Goal: Task Accomplishment & Management: Use online tool/utility

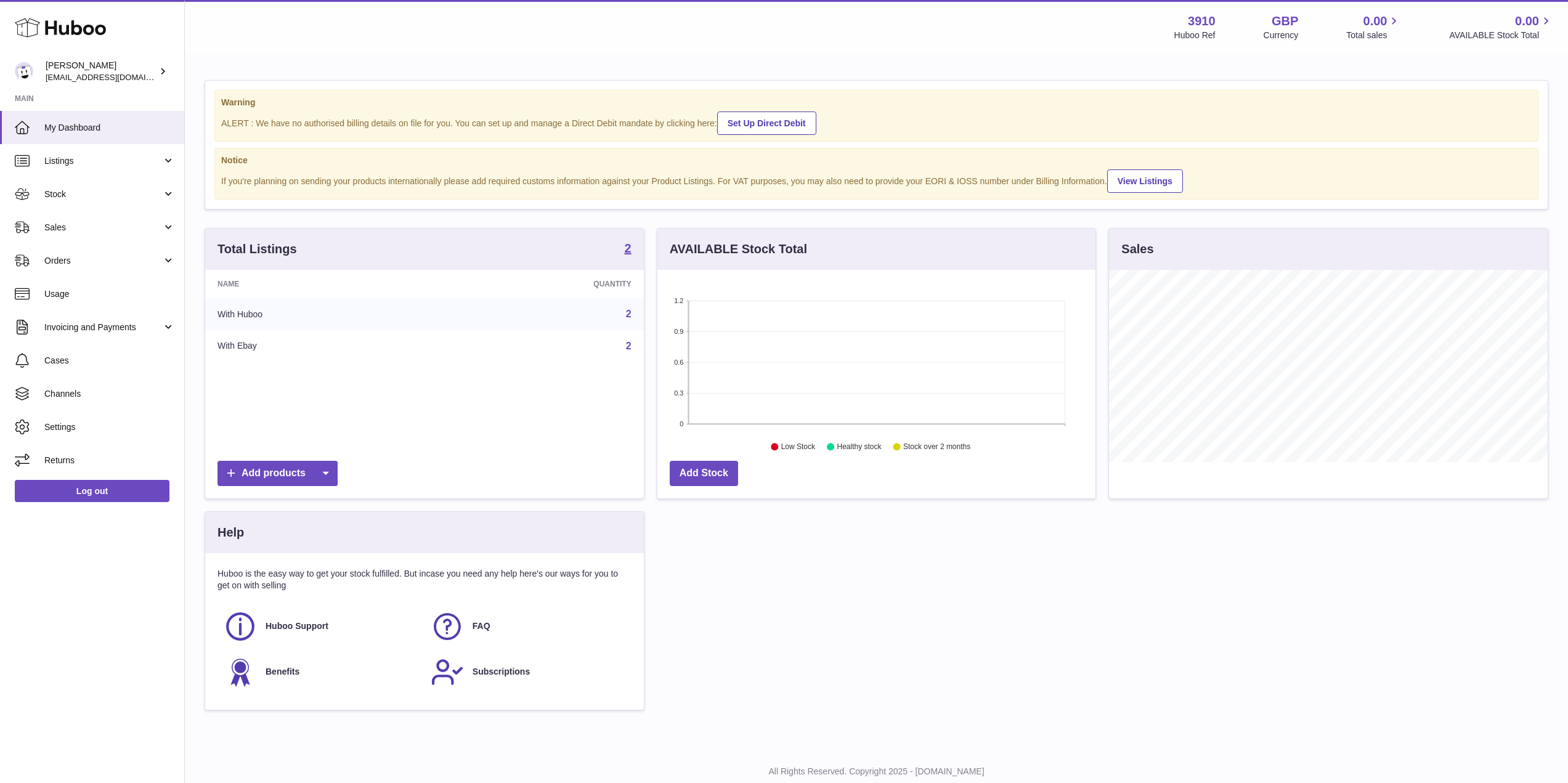
scroll to position [192, 438]
click at [261, 318] on td "With Huboo" at bounding box center [321, 314] width 231 height 32
click at [103, 262] on span "Orders" at bounding box center [104, 261] width 118 height 12
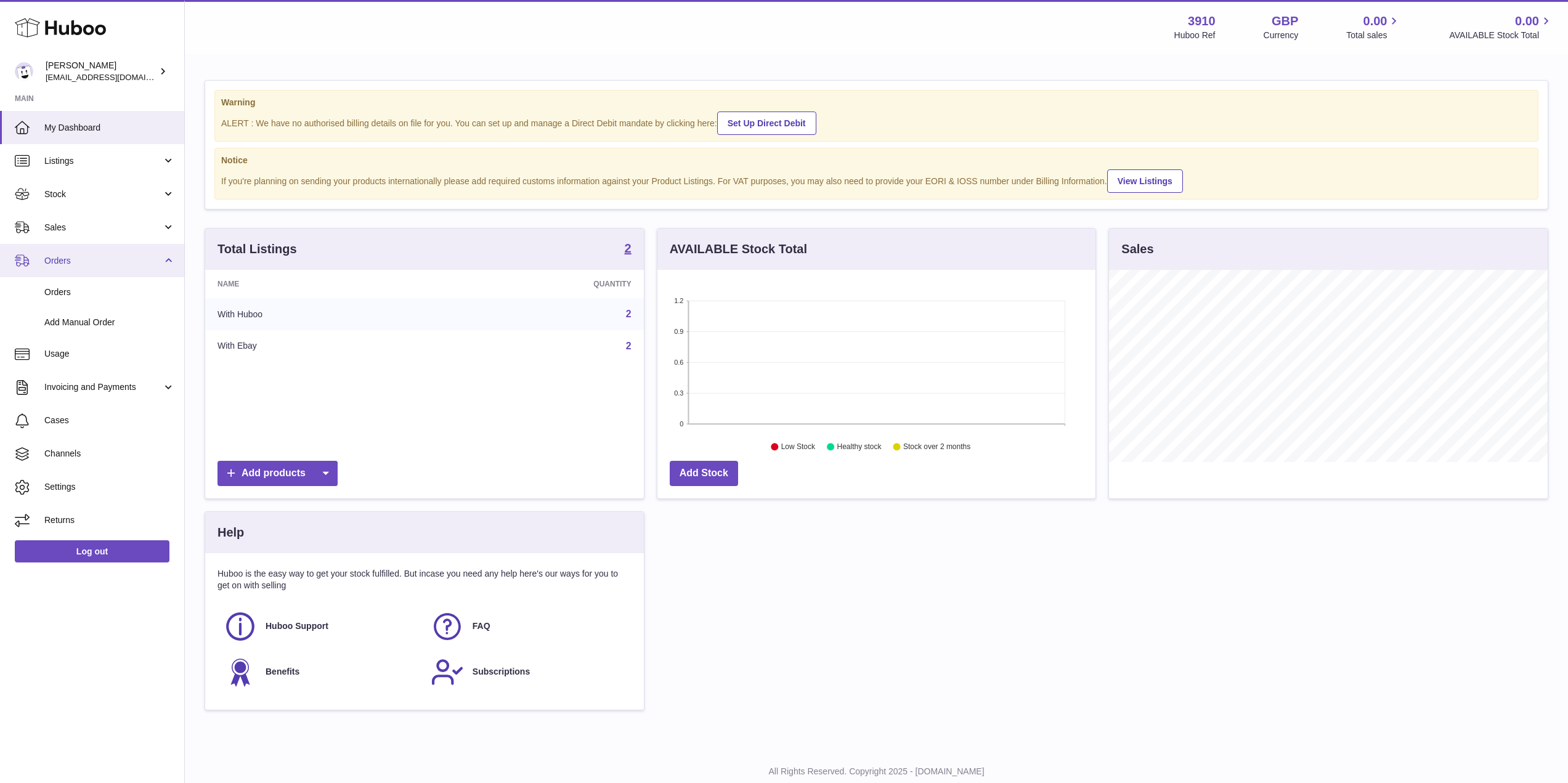
click at [99, 261] on span "Orders" at bounding box center [104, 261] width 118 height 12
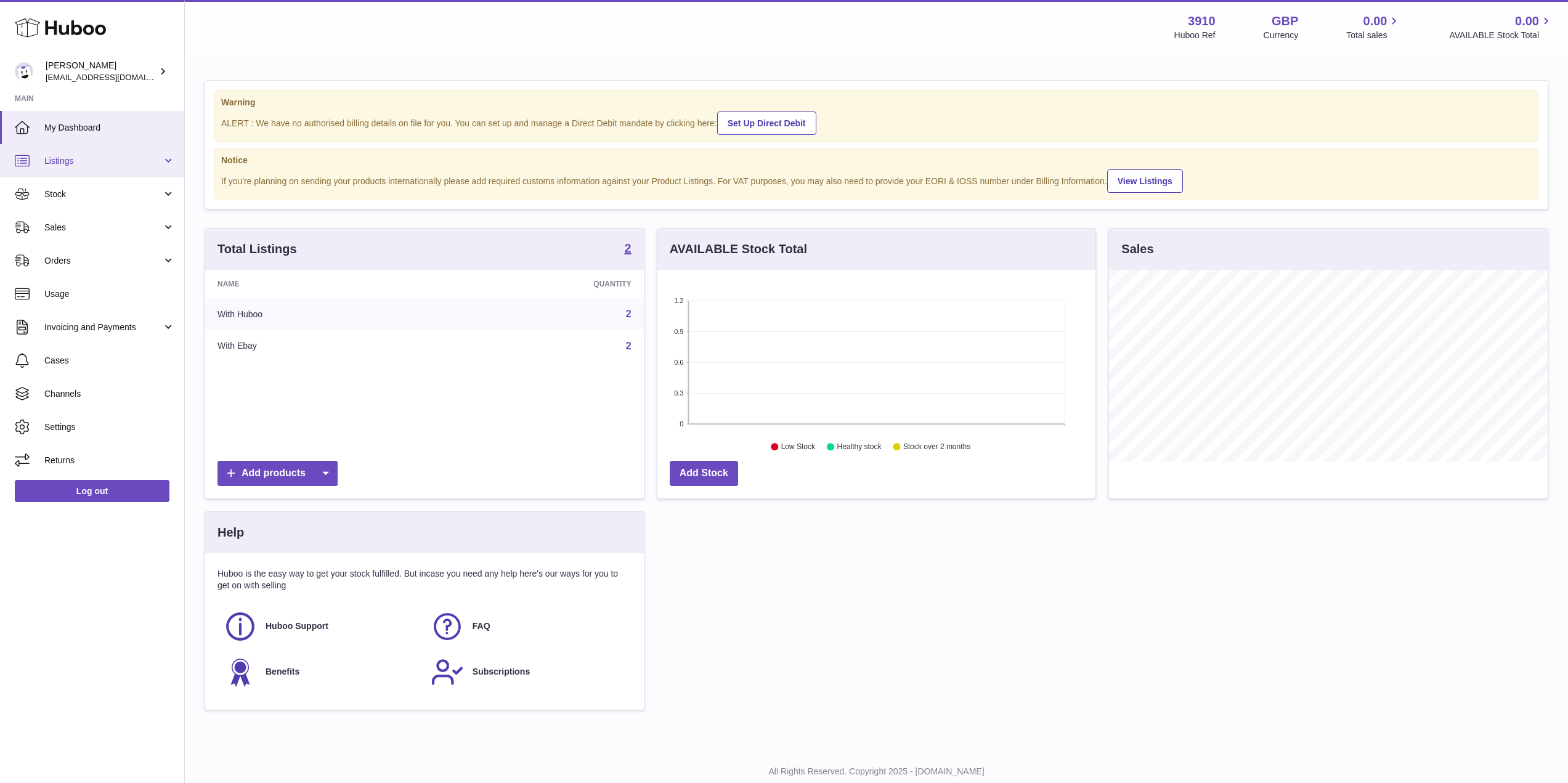
click at [129, 162] on span "Listings" at bounding box center [104, 161] width 118 height 12
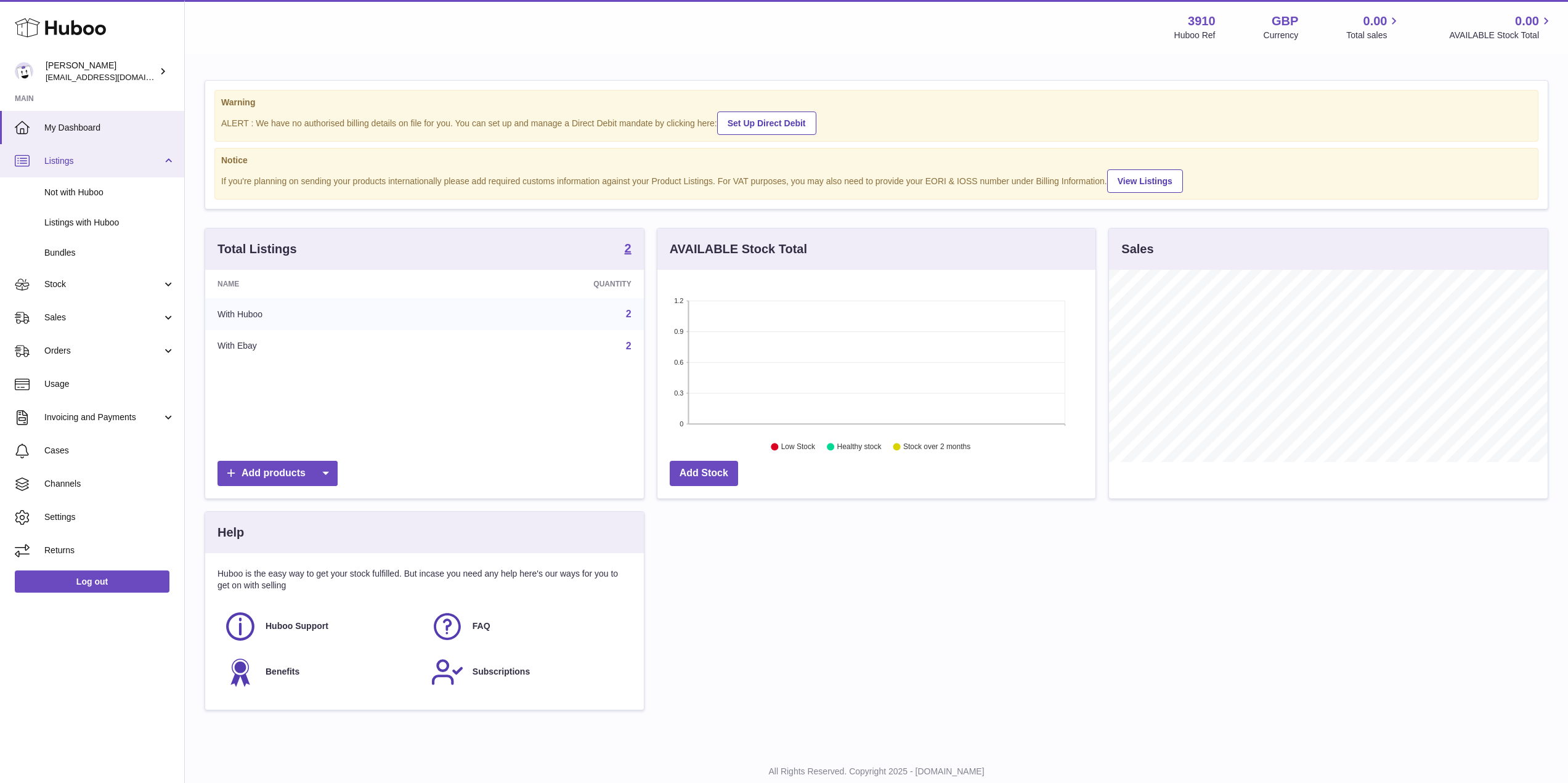
click at [129, 162] on span "Listings" at bounding box center [104, 161] width 118 height 12
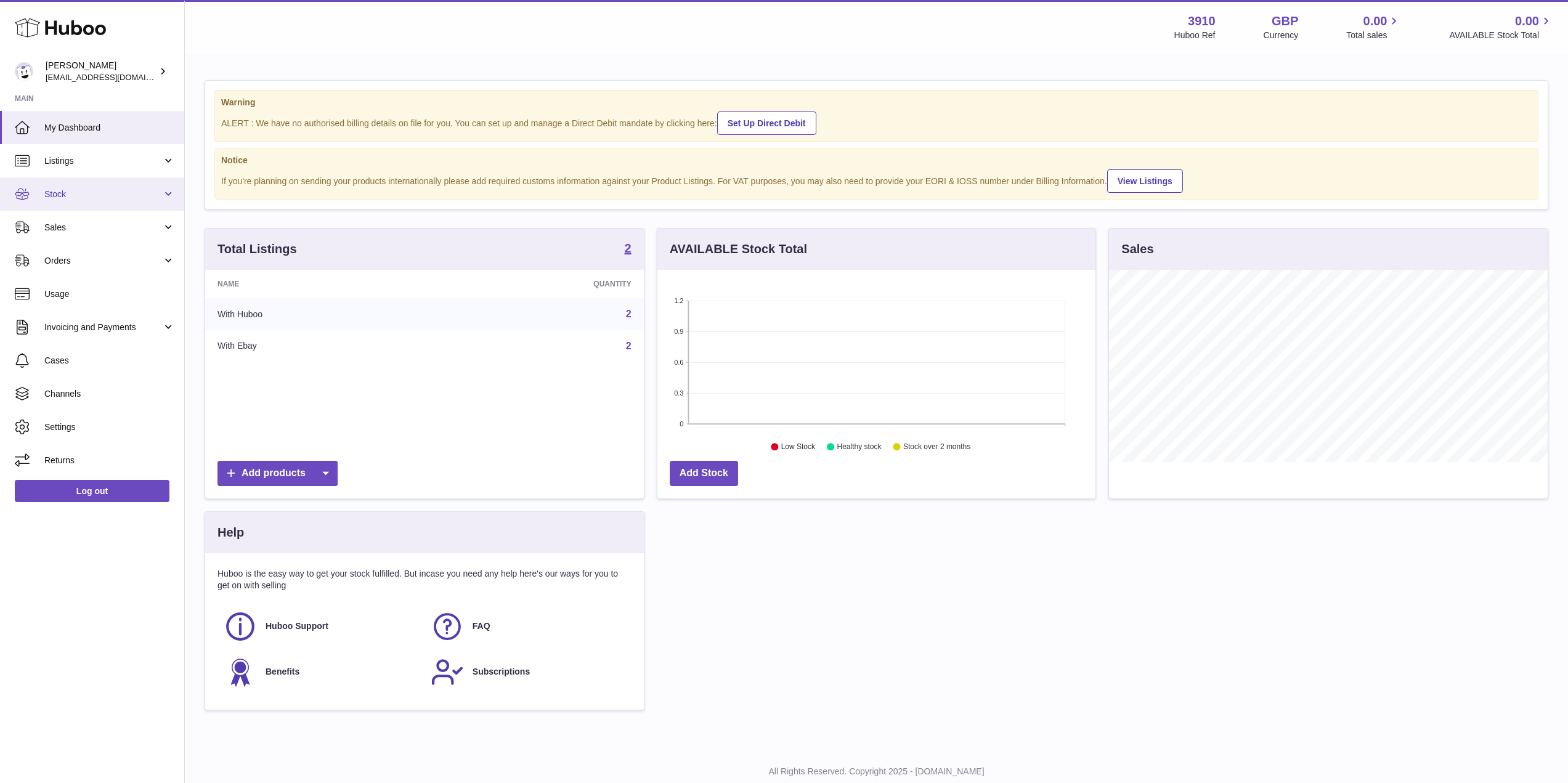
click at [114, 201] on link "Stock" at bounding box center [92, 193] width 184 height 33
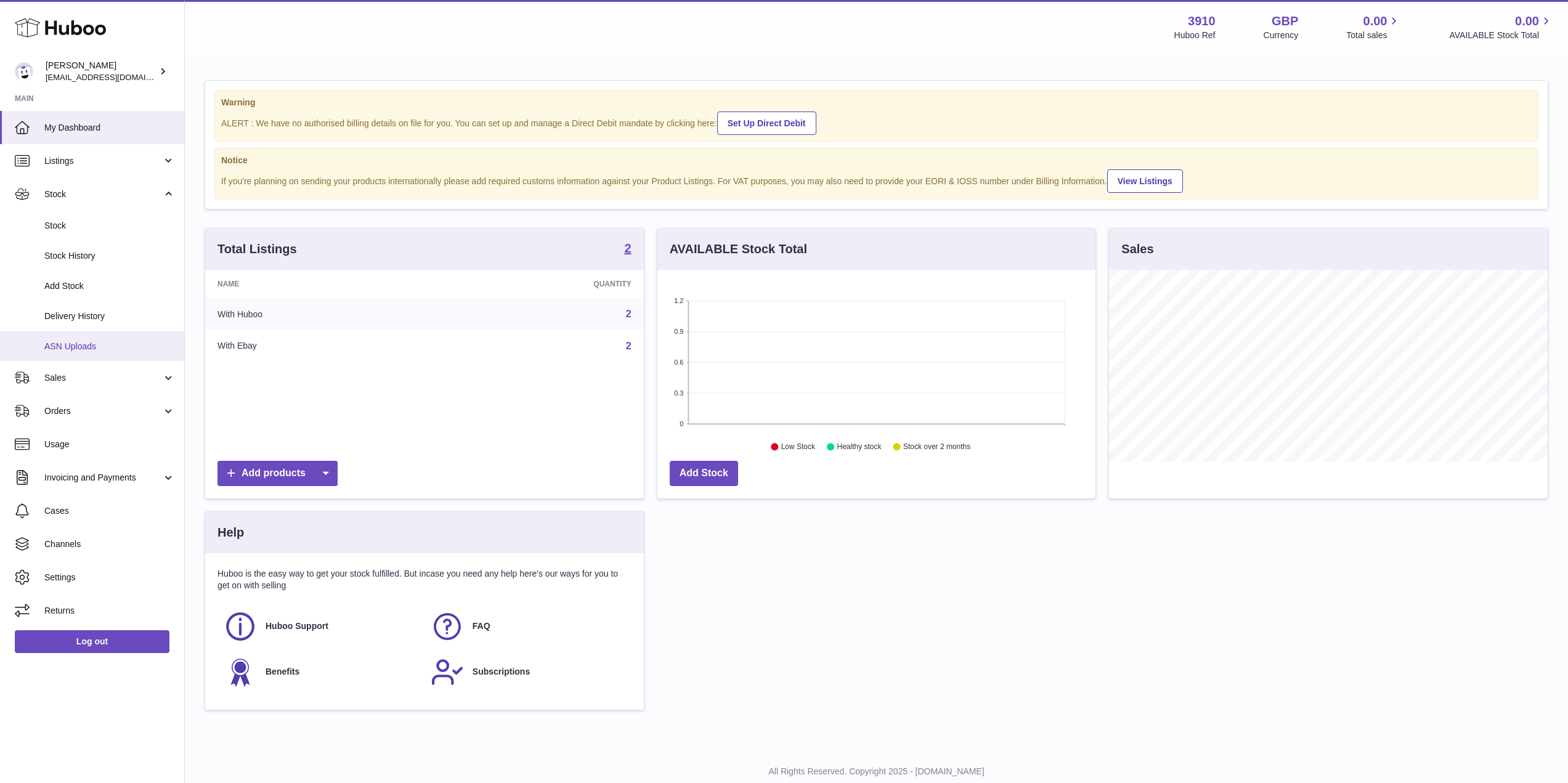
click at [84, 349] on span "ASN Uploads" at bounding box center [110, 347] width 131 height 12
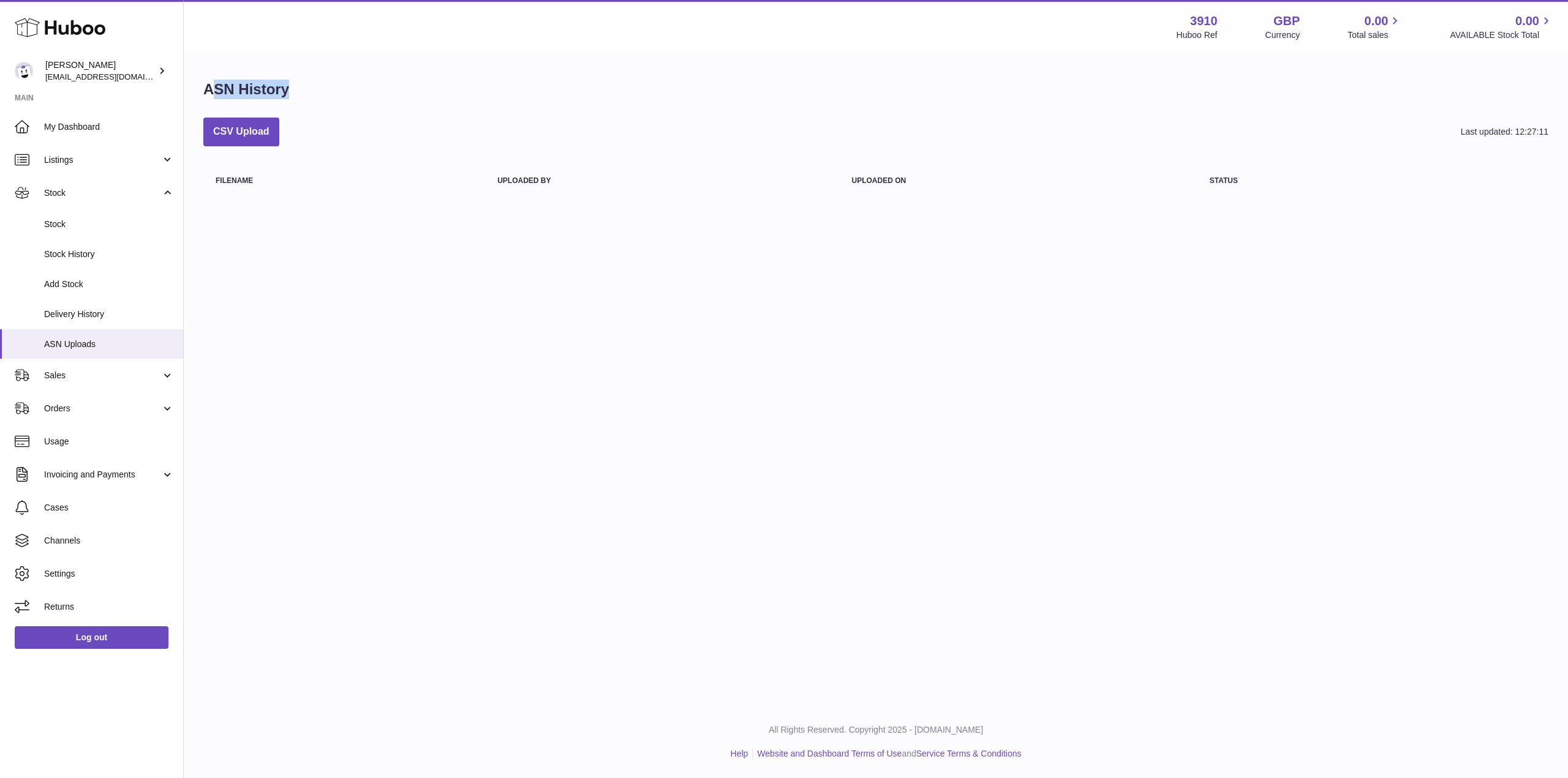
drag, startPoint x: 227, startPoint y: 83, endPoint x: 211, endPoint y: 80, distance: 16.3
click at [211, 80] on div "ASN History" at bounding box center [875, 92] width 1345 height 26
click at [221, 87] on h1 "ASN History" at bounding box center [245, 89] width 86 height 20
drag, startPoint x: 292, startPoint y: 87, endPoint x: 186, endPoint y: 87, distance: 106.0
click at [186, 87] on div "ASN History CSV Upload Last updated: 12:27:11 Filename Uploaded by Uploaded on …" at bounding box center [876, 142] width 1384 height 172
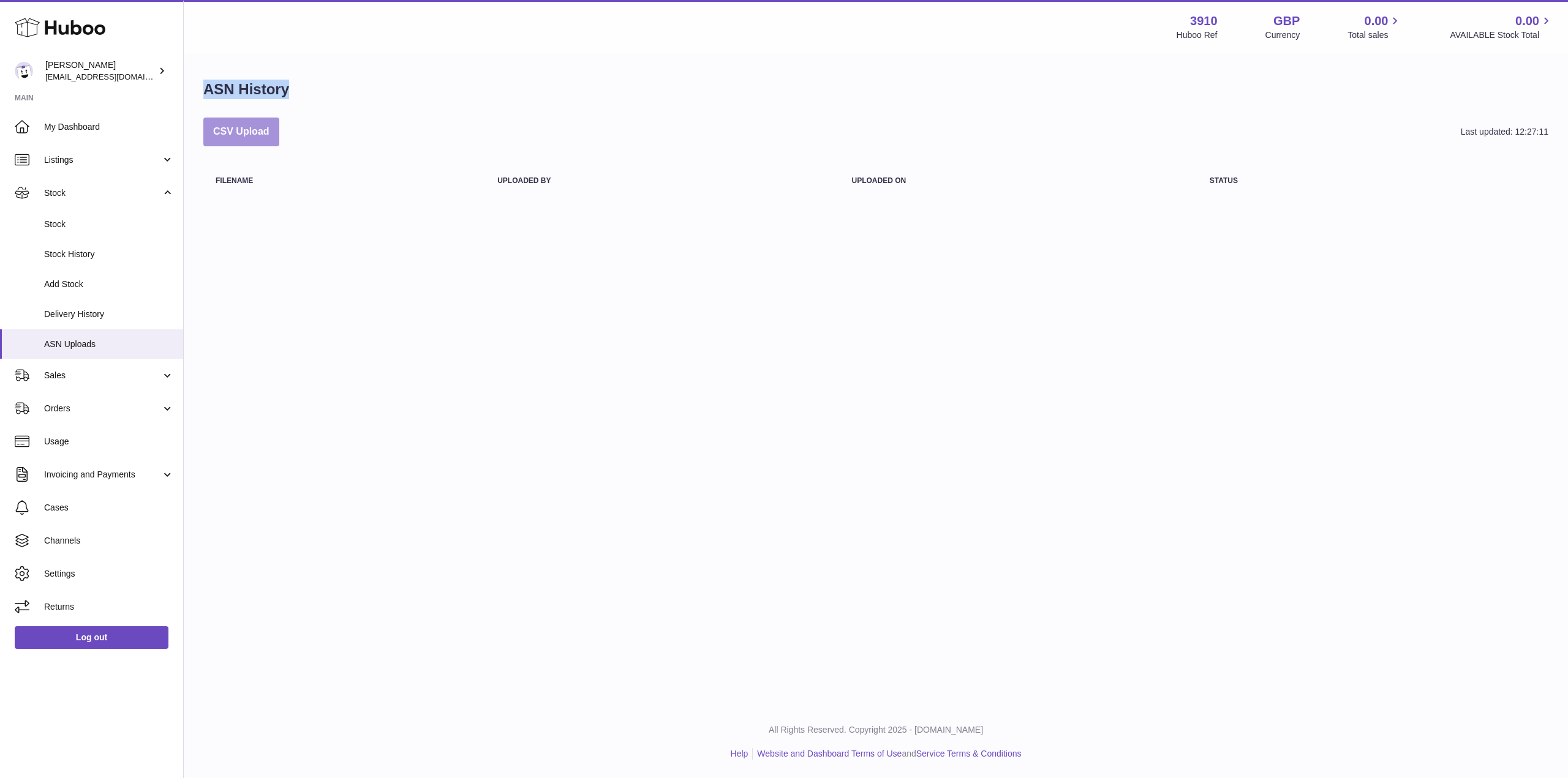
copy h1 "ASN History"
click at [263, 132] on button "CSV Upload" at bounding box center [241, 132] width 76 height 29
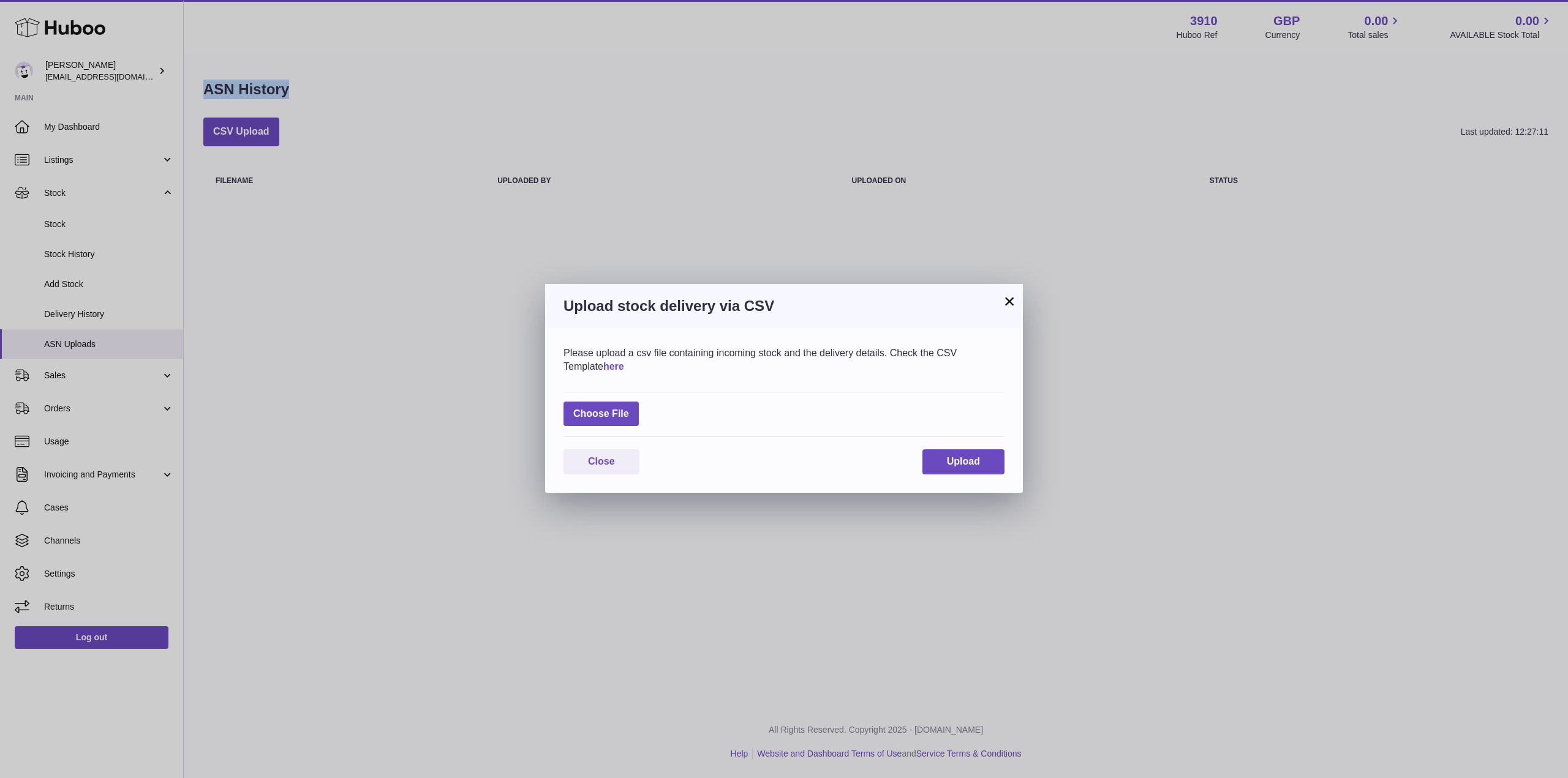
click at [603, 367] on link "here" at bounding box center [613, 366] width 21 height 11
click at [1013, 301] on button "×" at bounding box center [1009, 301] width 15 height 15
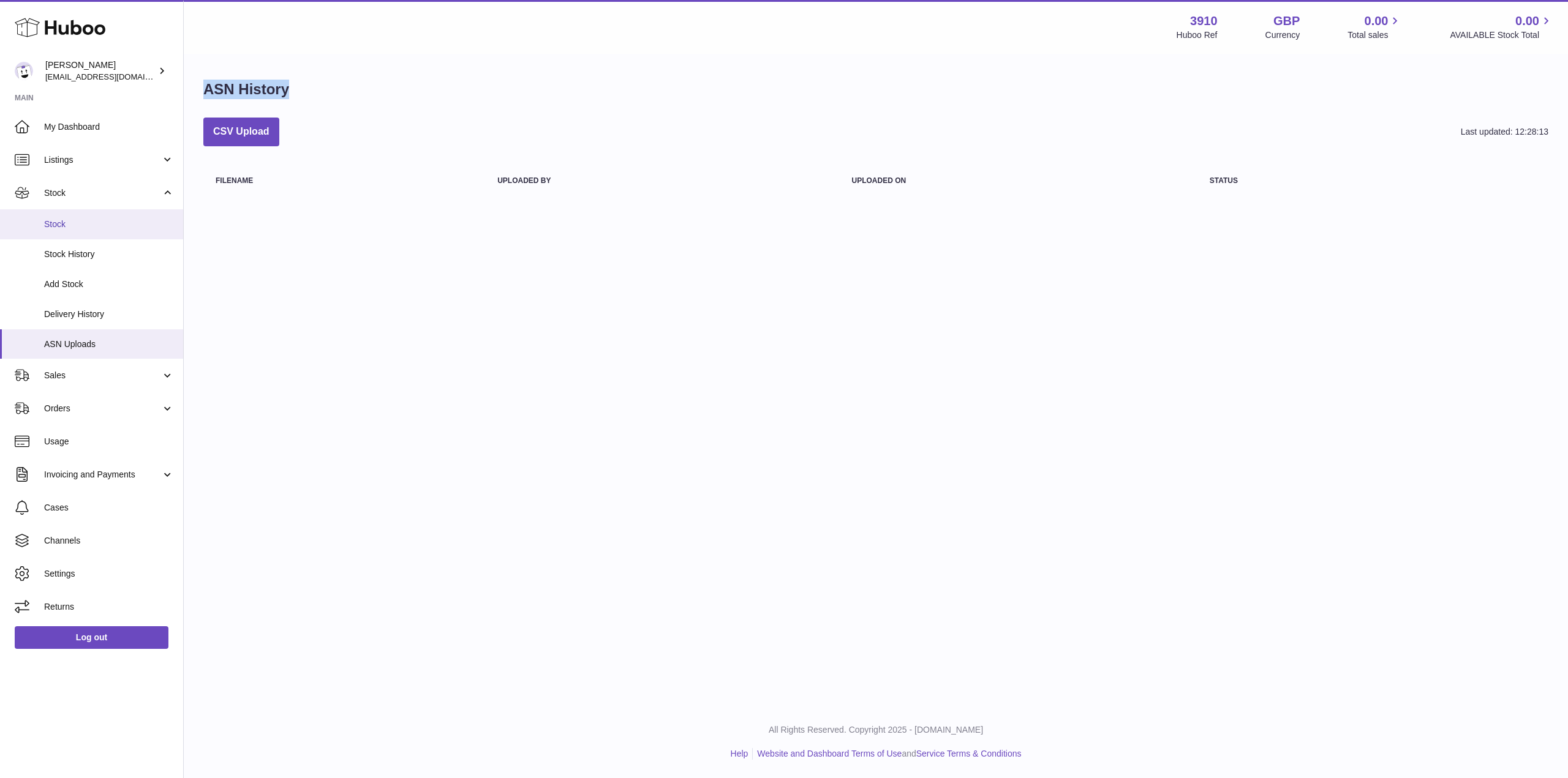
click at [82, 227] on span "Stock" at bounding box center [109, 225] width 130 height 12
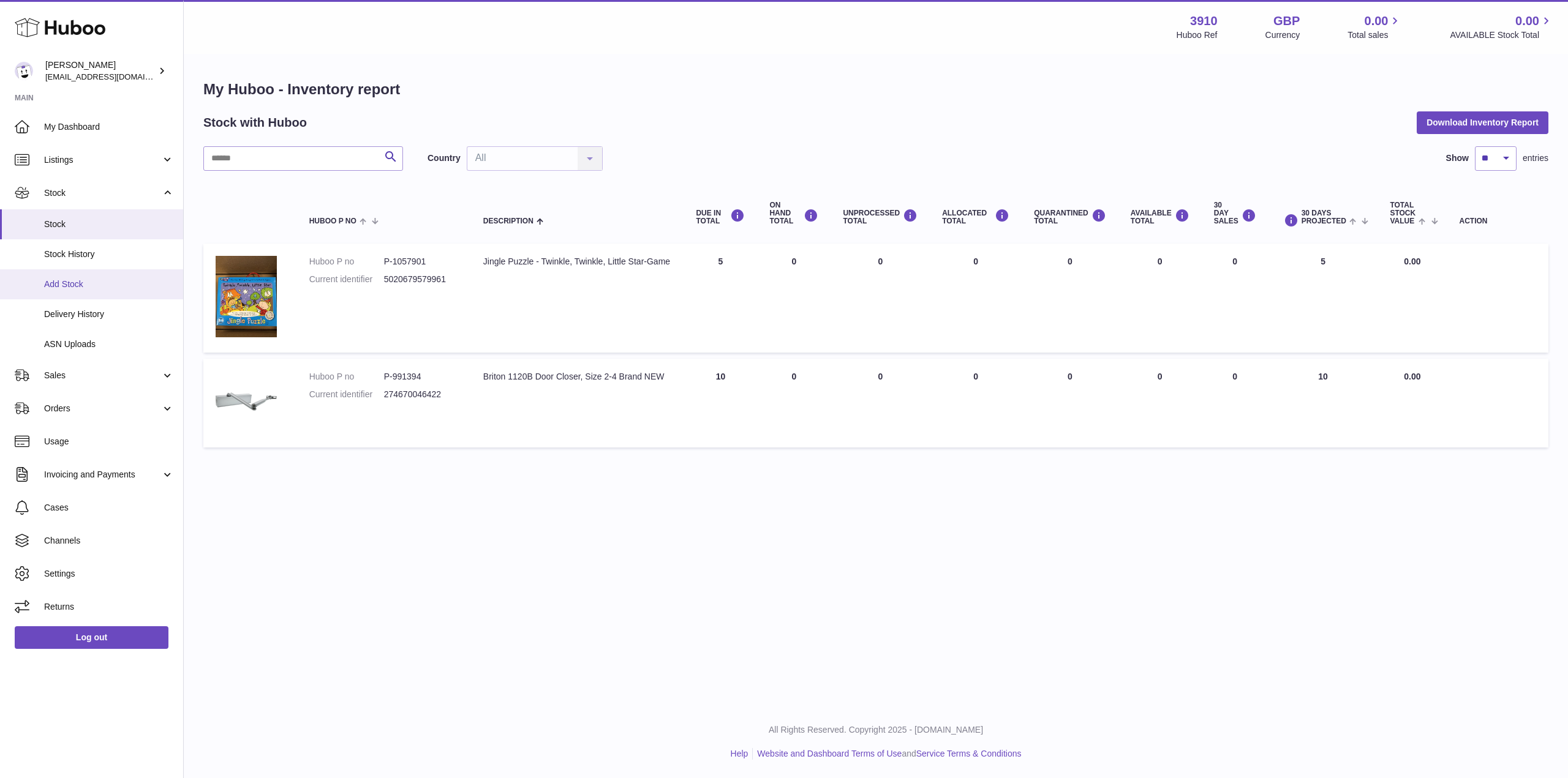
click at [66, 277] on link "Add Stock" at bounding box center [91, 284] width 183 height 30
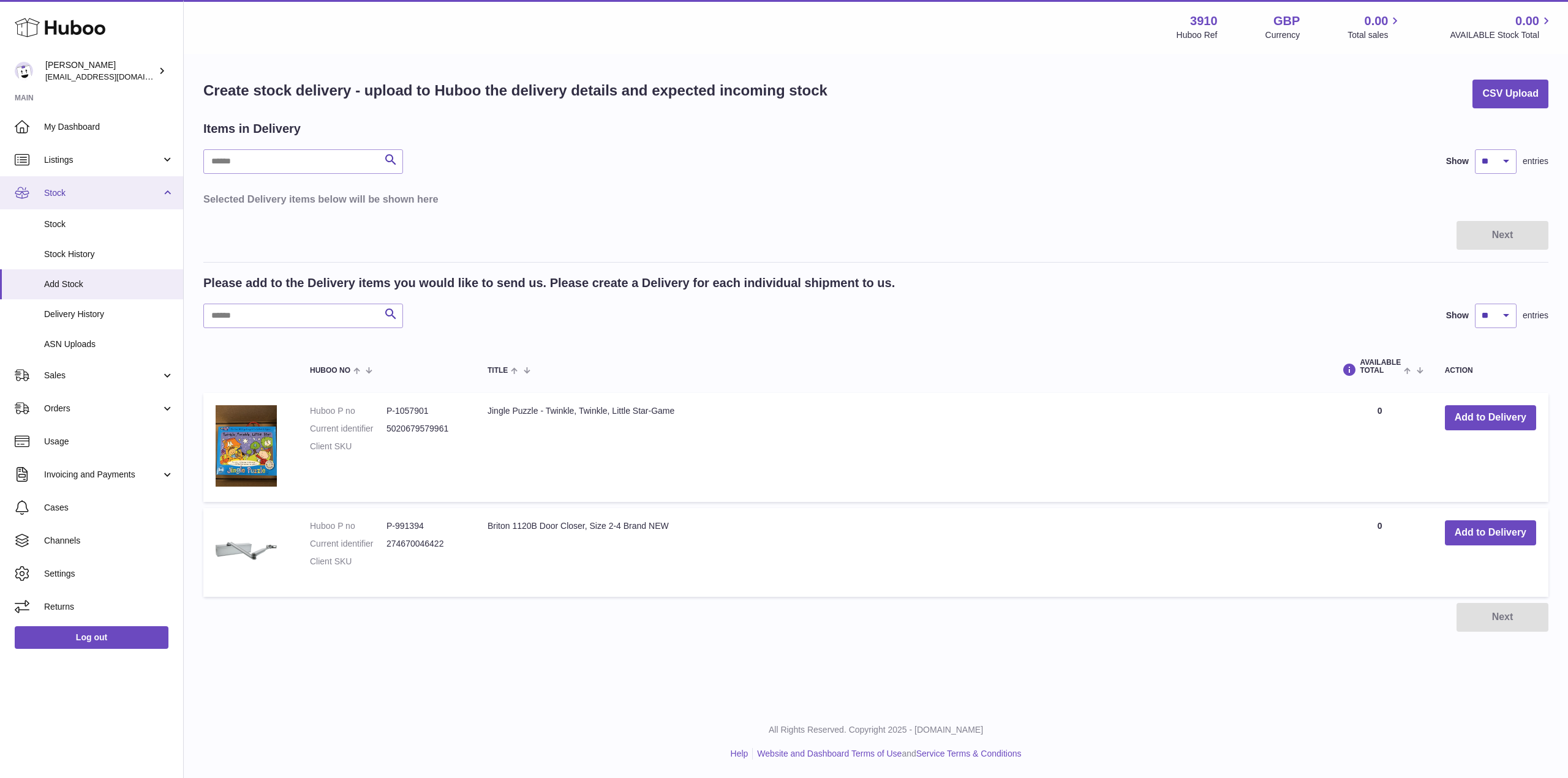
click at [71, 188] on span "Stock" at bounding box center [103, 193] width 117 height 12
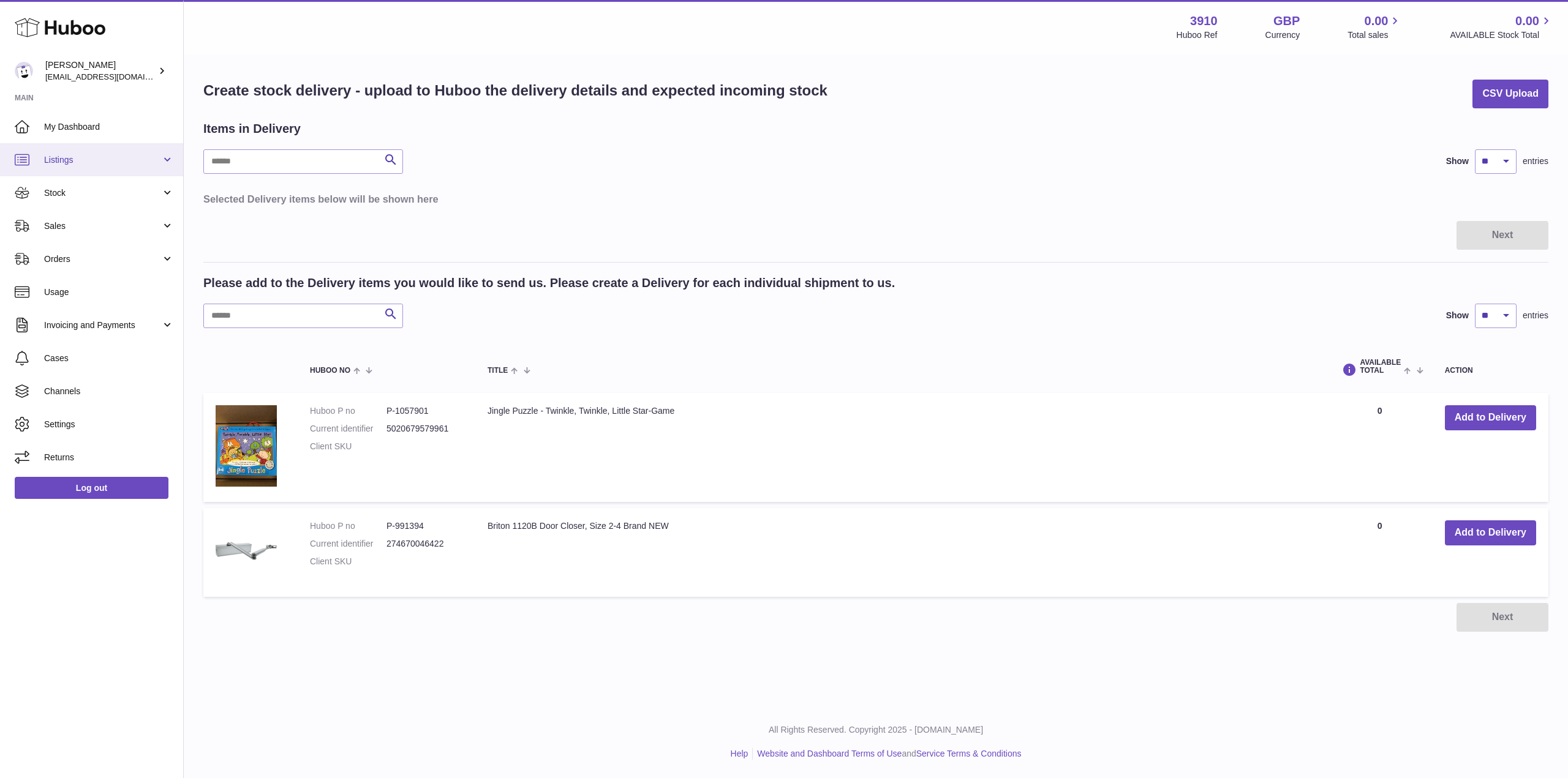
click at [124, 163] on span "Listings" at bounding box center [103, 160] width 117 height 12
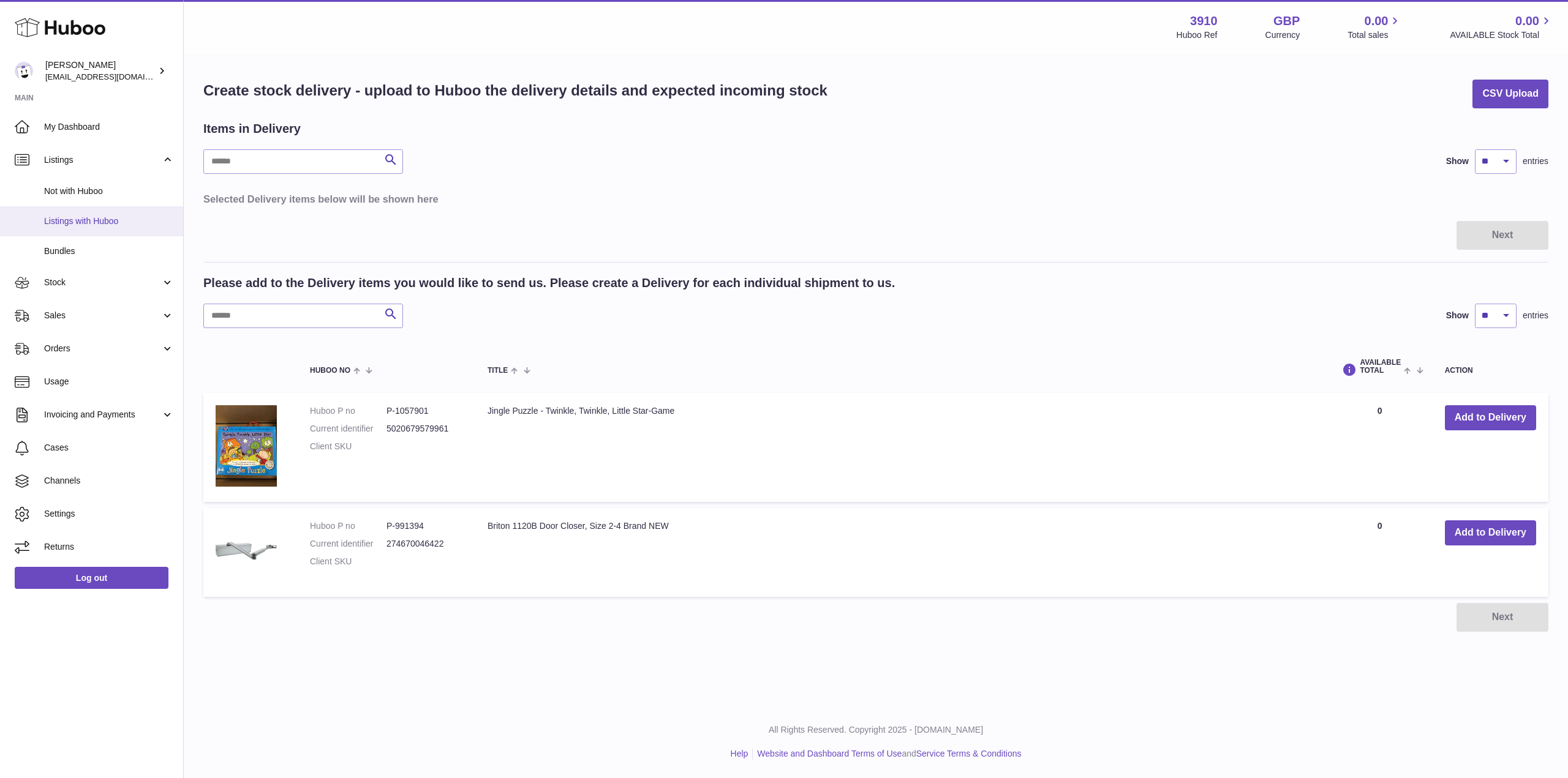
click at [80, 225] on span "Listings with Huboo" at bounding box center [109, 222] width 130 height 12
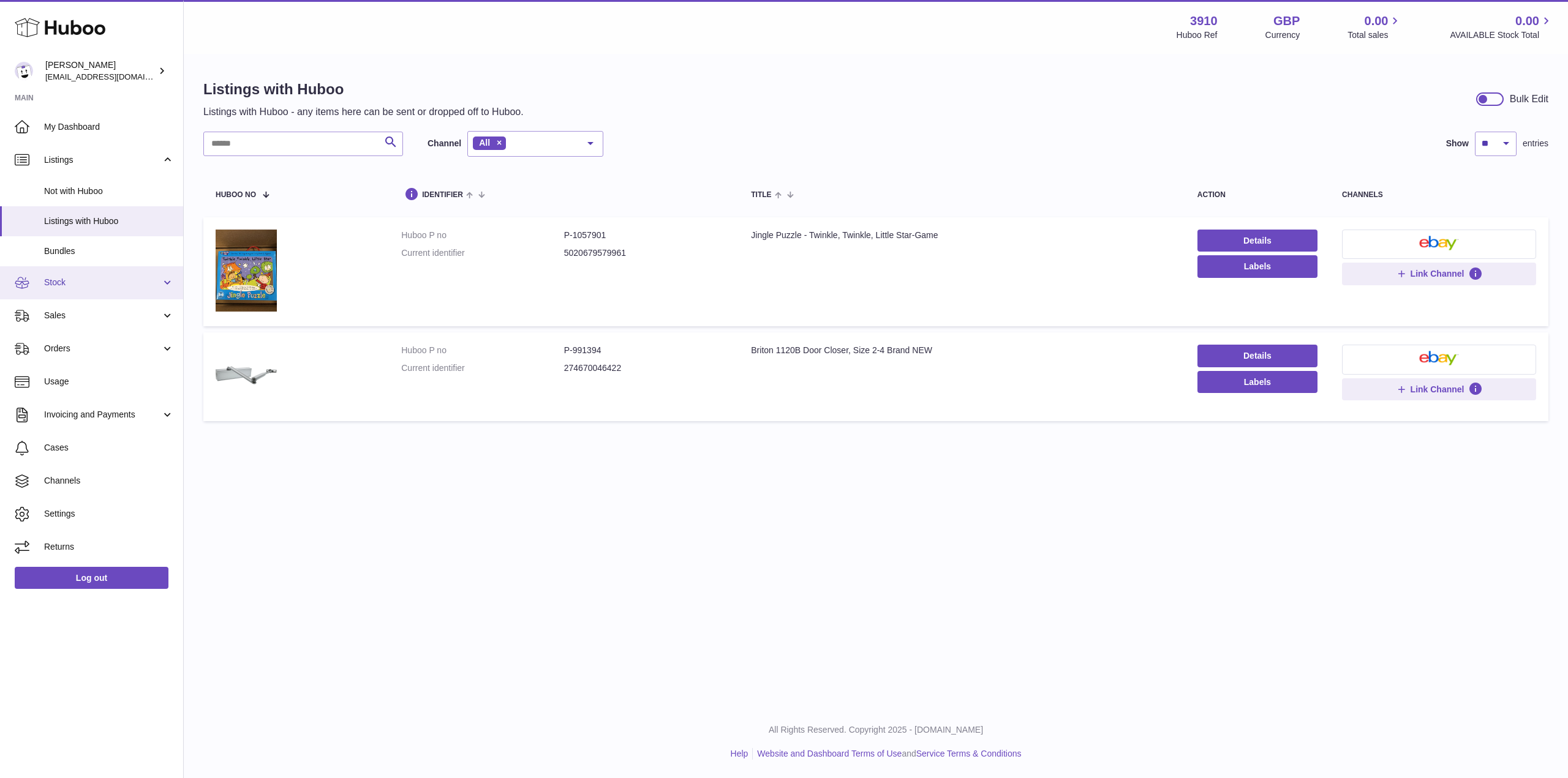
click at [74, 275] on link "Stock" at bounding box center [91, 282] width 183 height 33
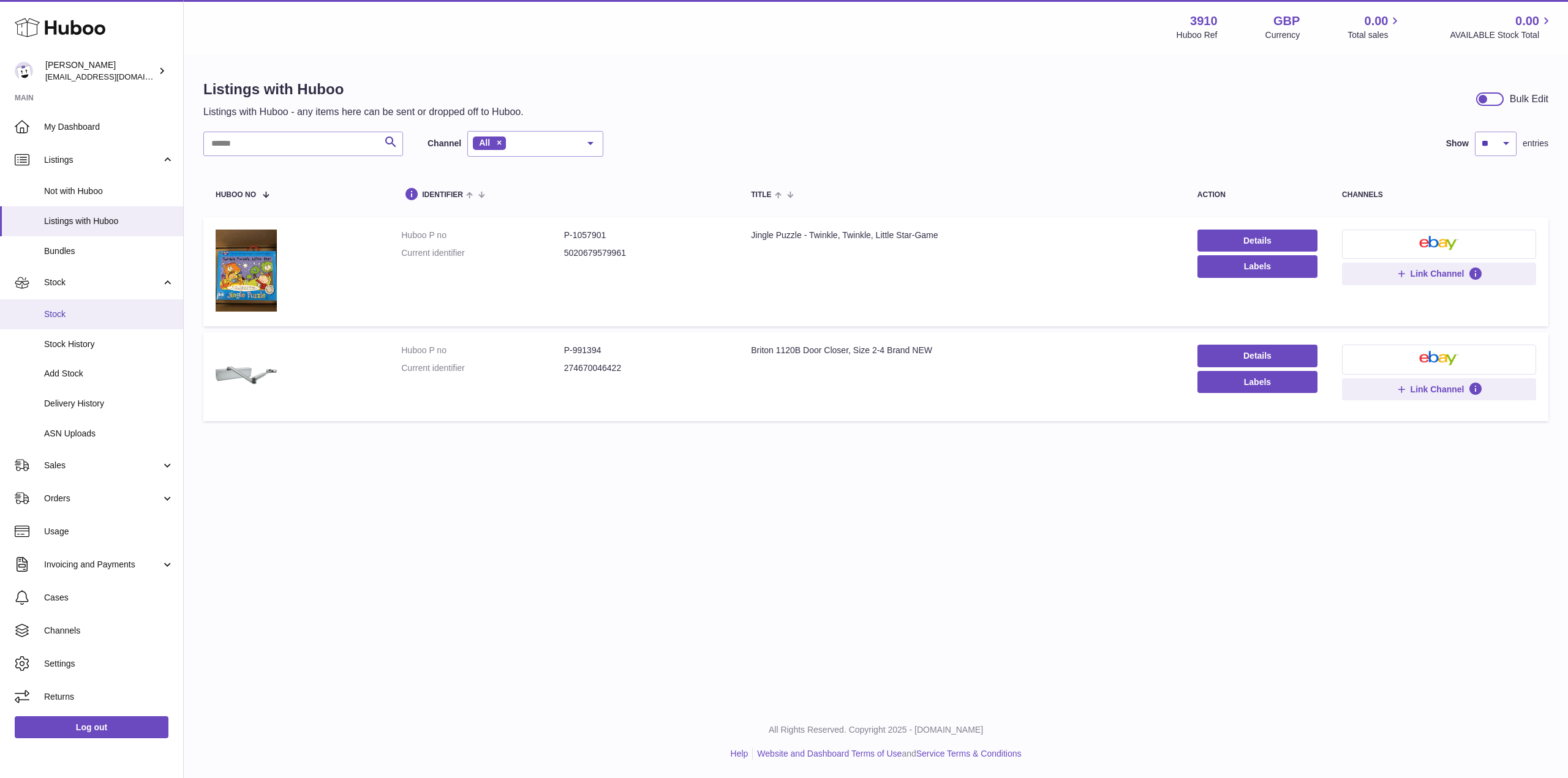
click at [76, 317] on span "Stock" at bounding box center [109, 315] width 130 height 12
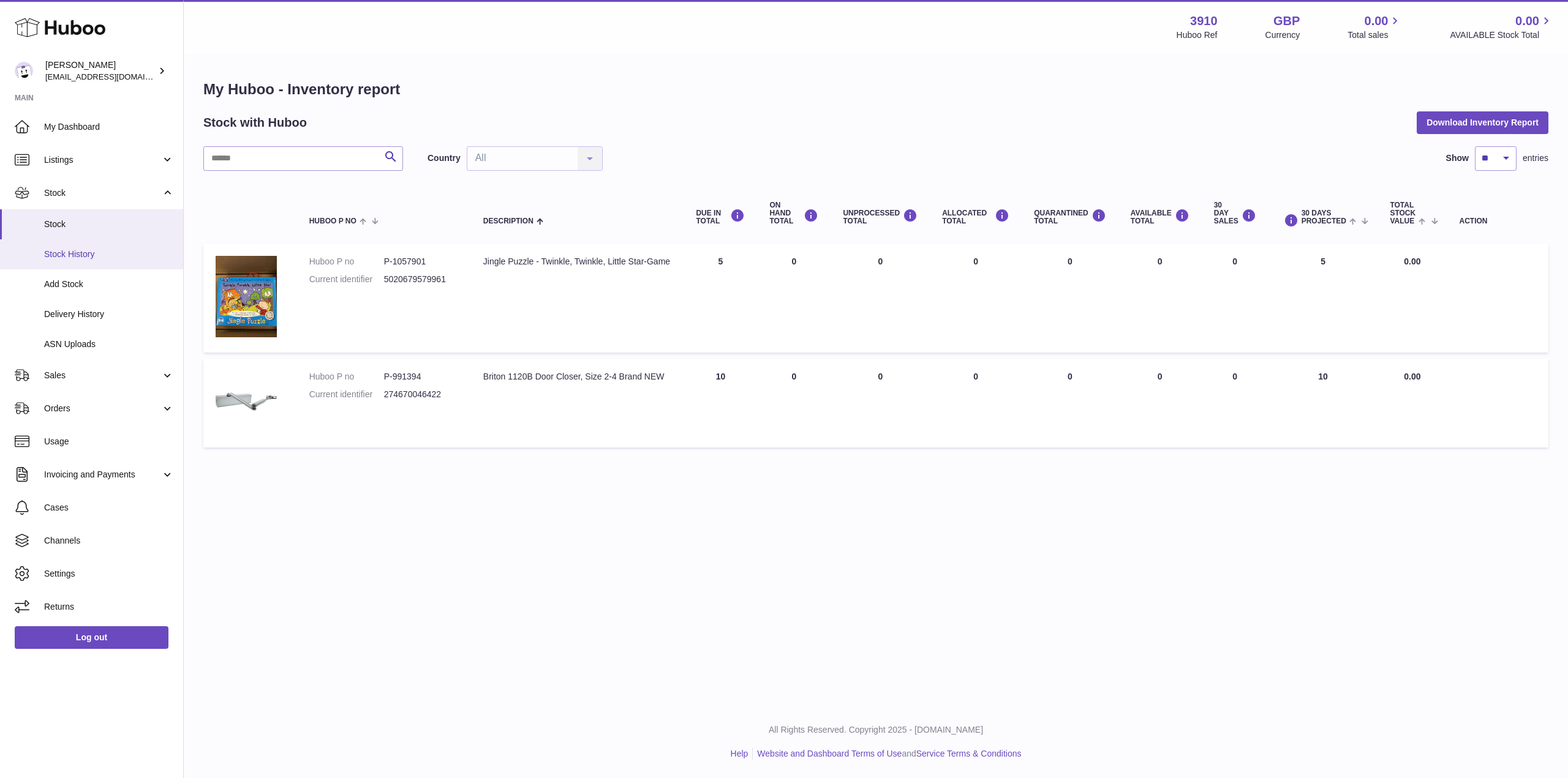
click at [78, 257] on span "Stock History" at bounding box center [109, 254] width 130 height 12
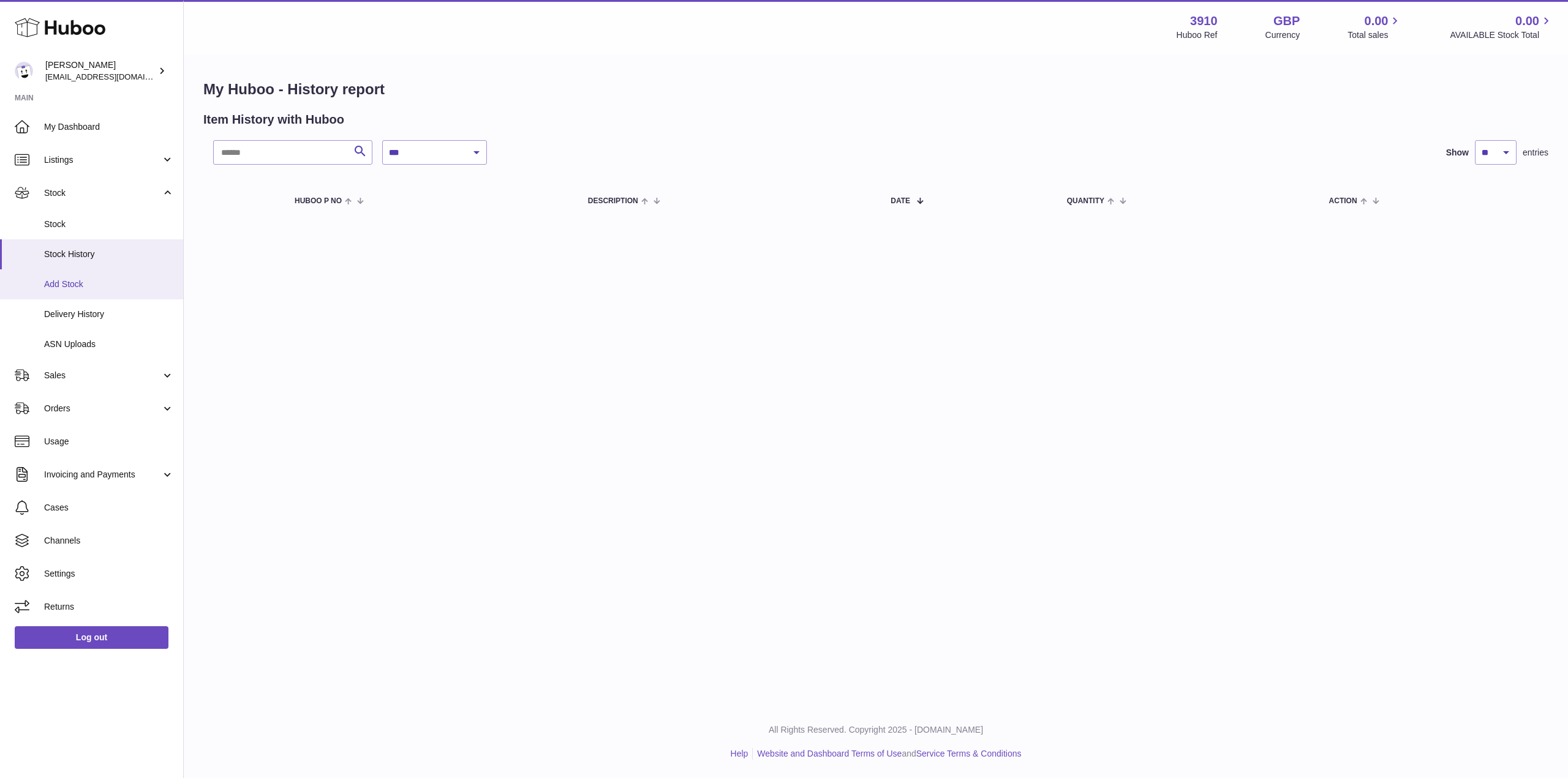
click at [83, 276] on link "Add Stock" at bounding box center [91, 284] width 183 height 30
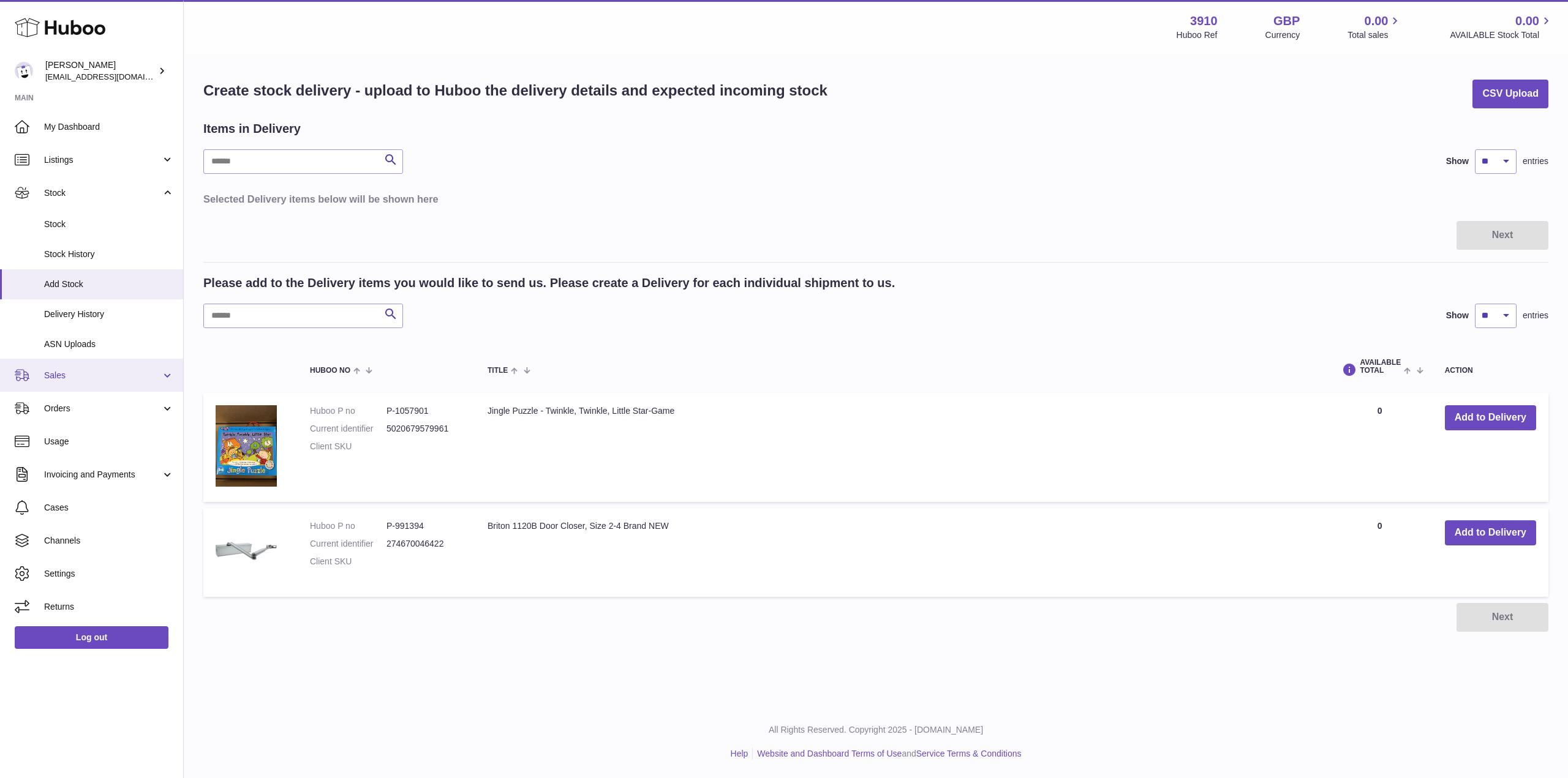
click at [108, 375] on span "Sales" at bounding box center [103, 376] width 117 height 12
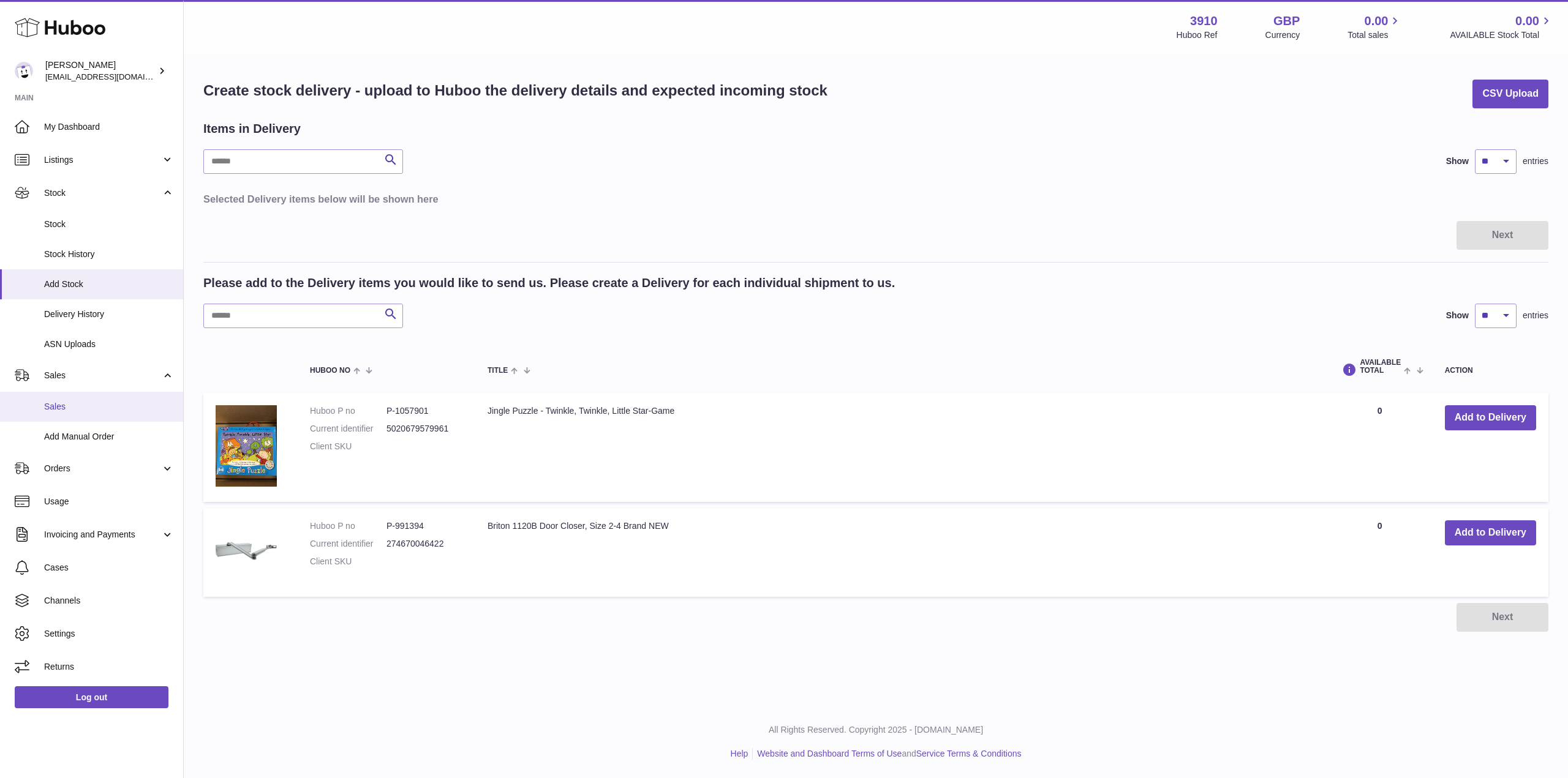
click at [100, 408] on span "Sales" at bounding box center [109, 407] width 130 height 12
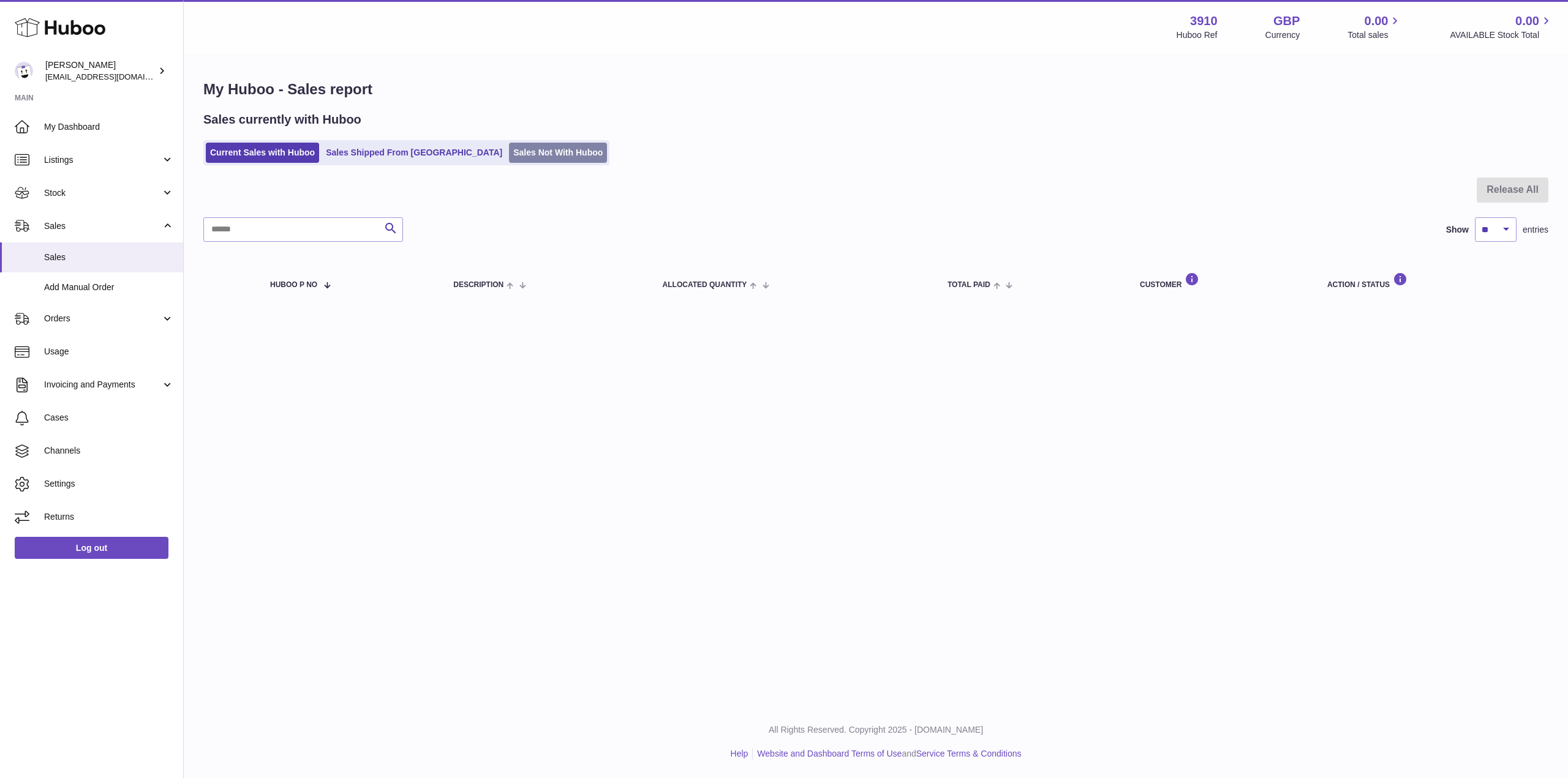
click at [509, 153] on link "Sales Not With Huboo" at bounding box center [557, 152] width 98 height 20
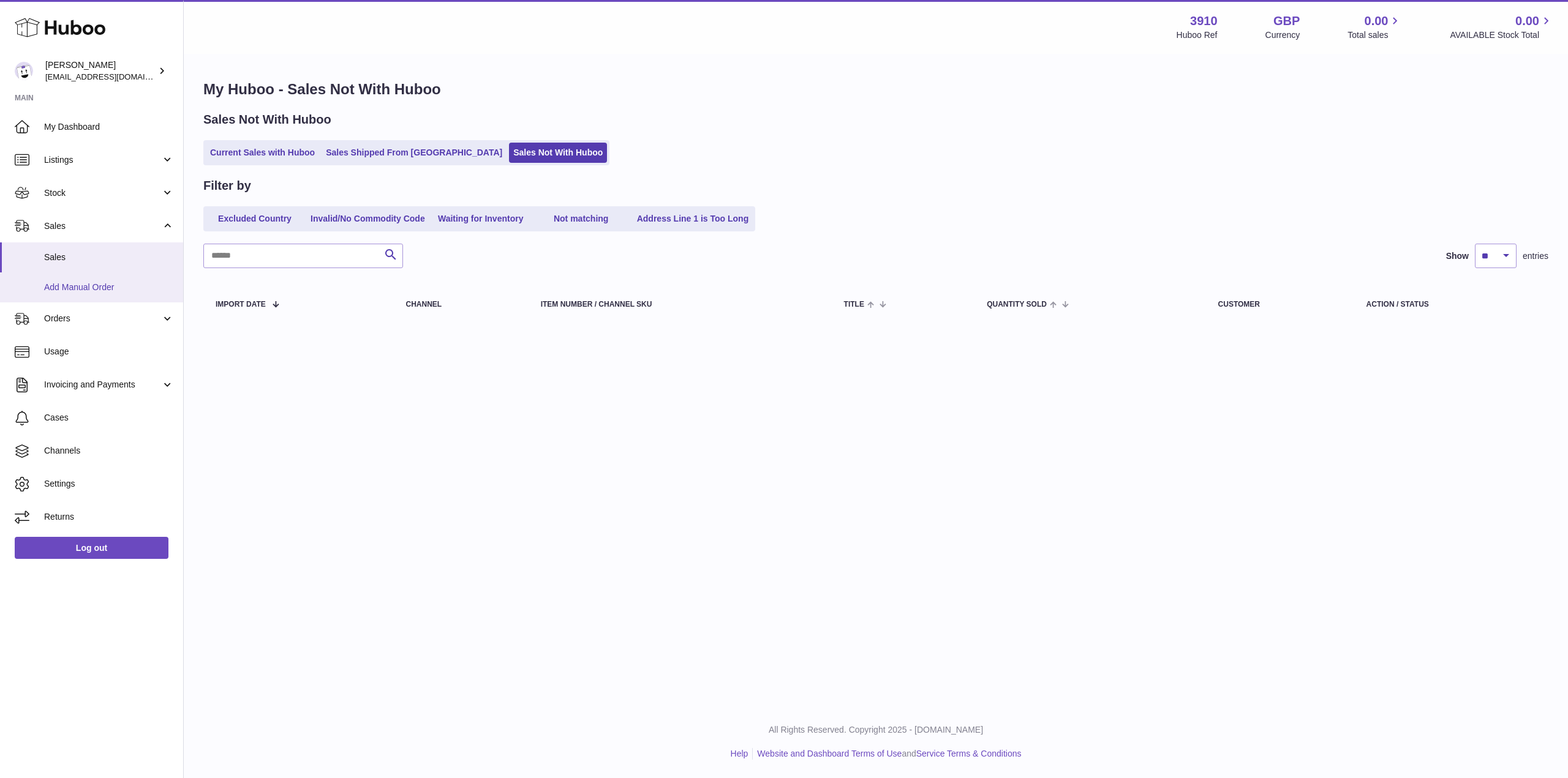
click at [80, 292] on span "Add Manual Order" at bounding box center [109, 288] width 130 height 12
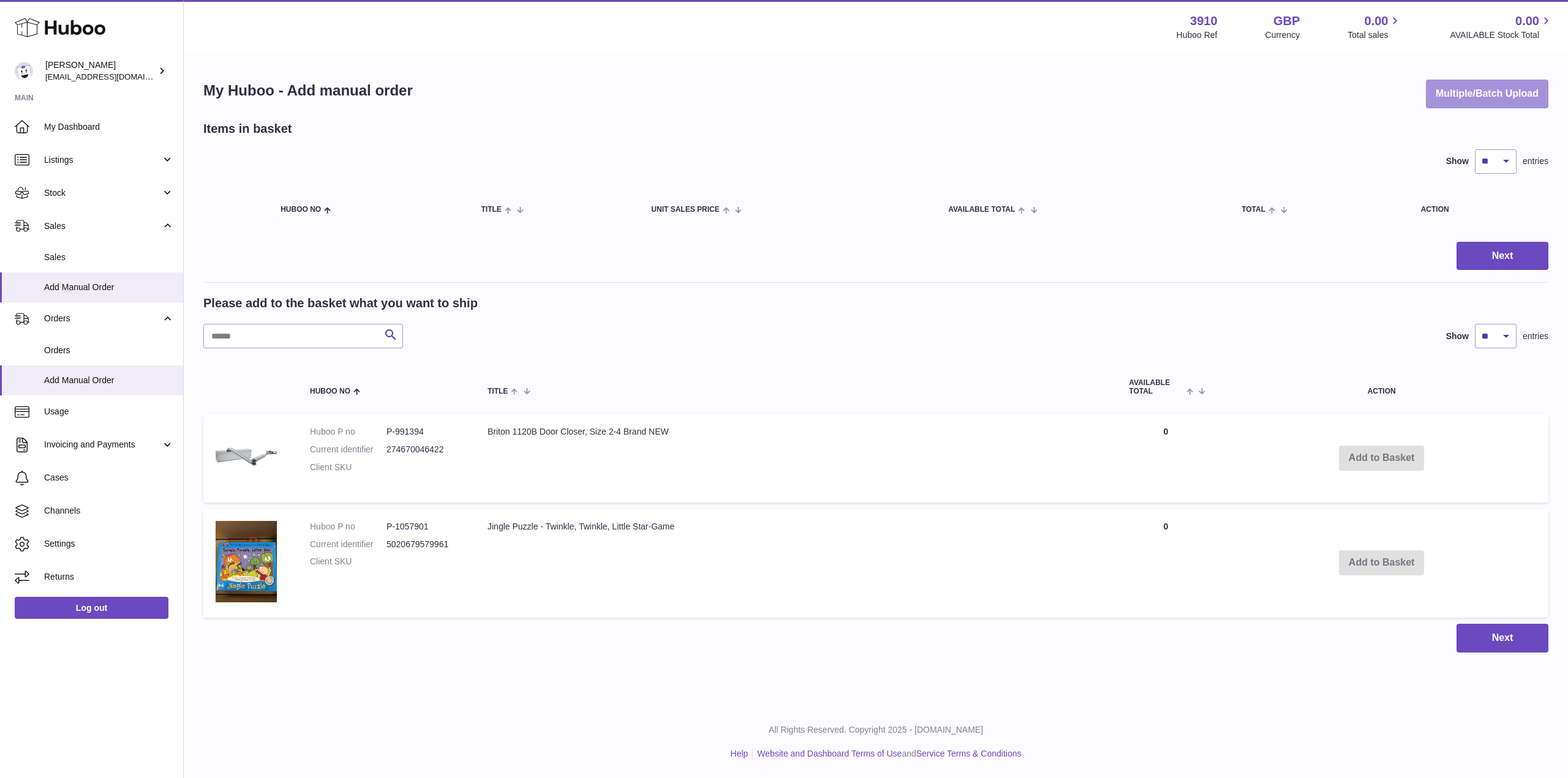
click at [1465, 93] on button "Multiple/Batch Upload" at bounding box center [1487, 93] width 123 height 29
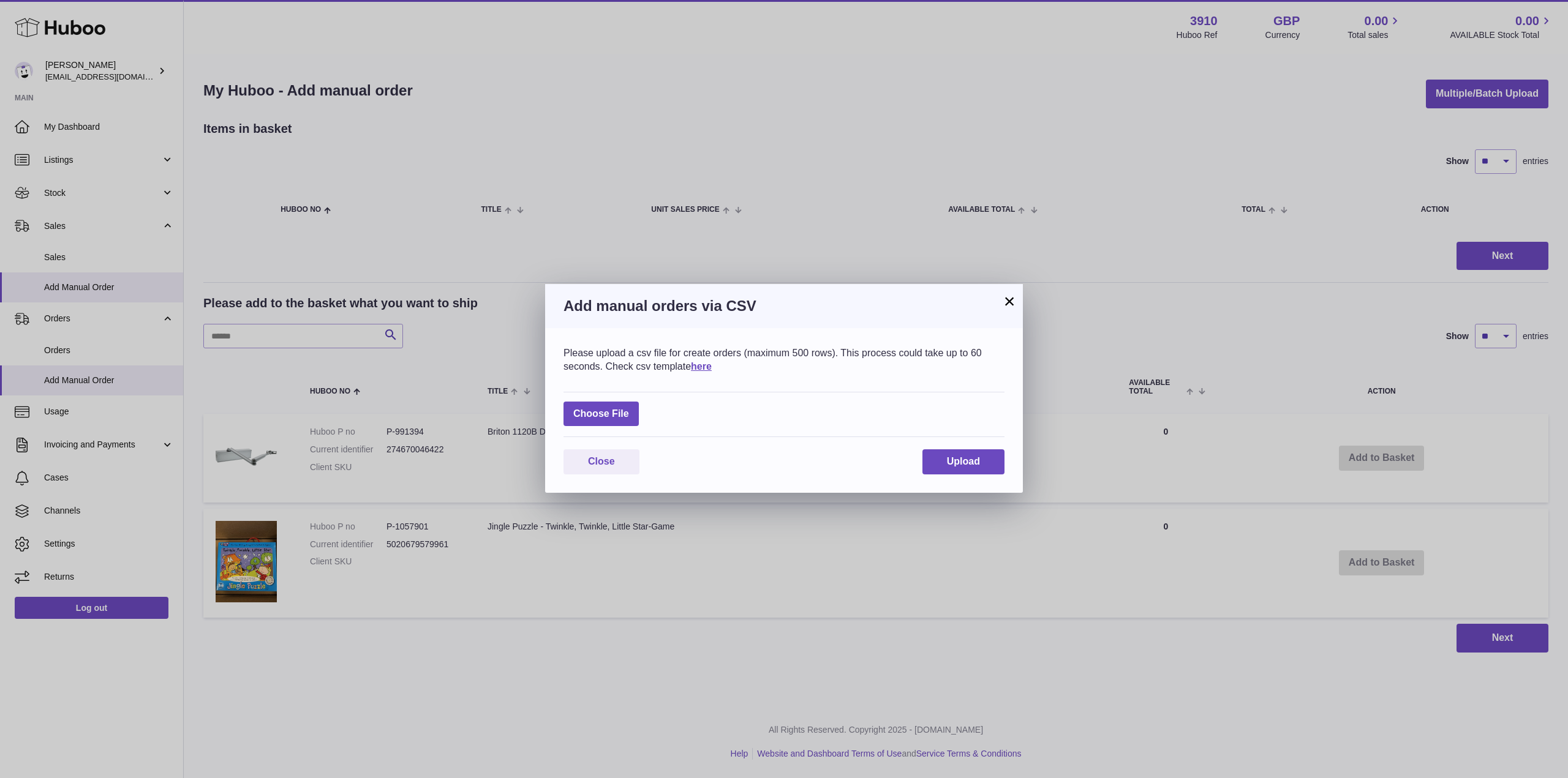
click at [1012, 298] on button "×" at bounding box center [1009, 301] width 15 height 15
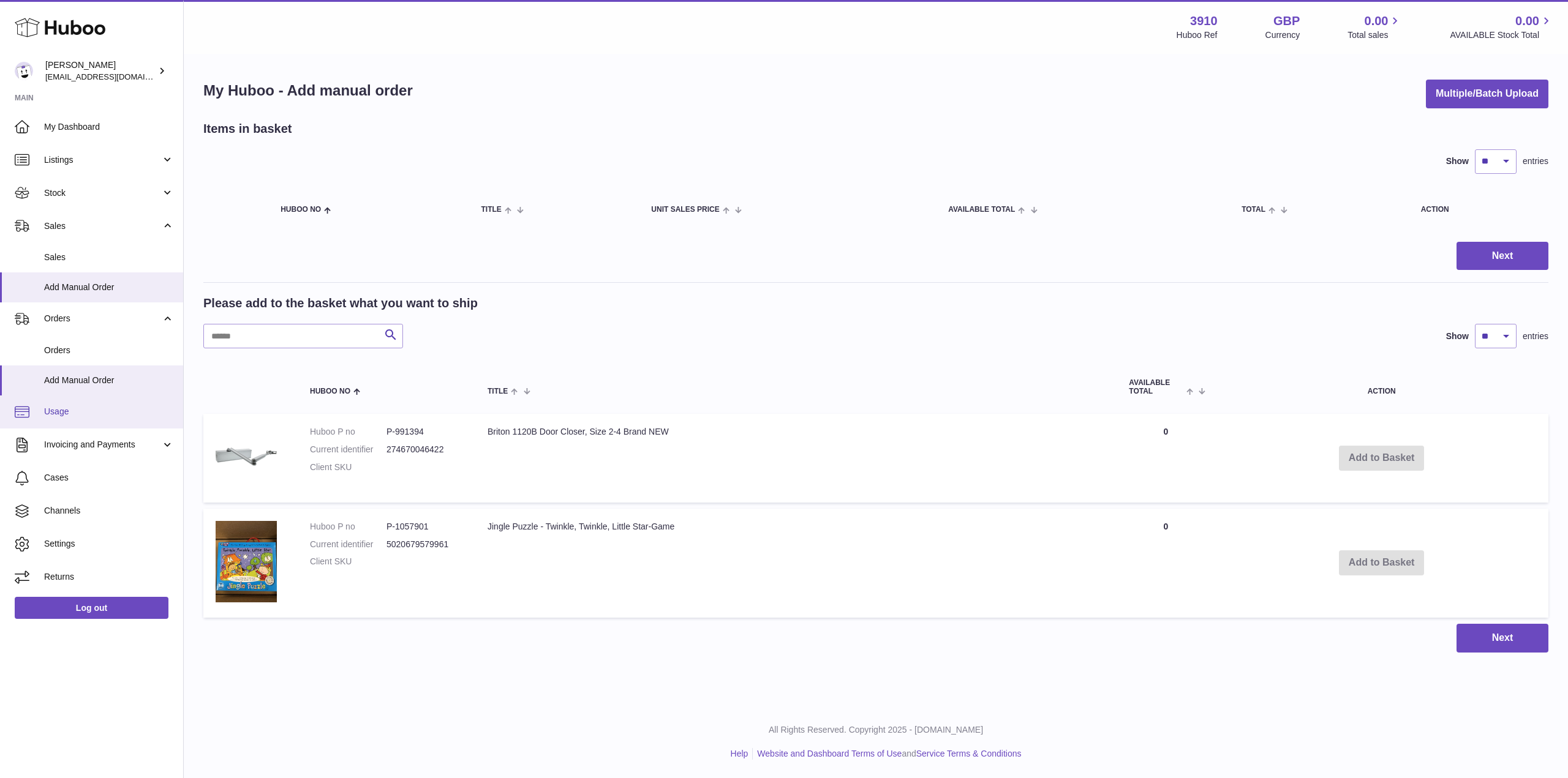
click at [66, 411] on span "Usage" at bounding box center [109, 412] width 130 height 12
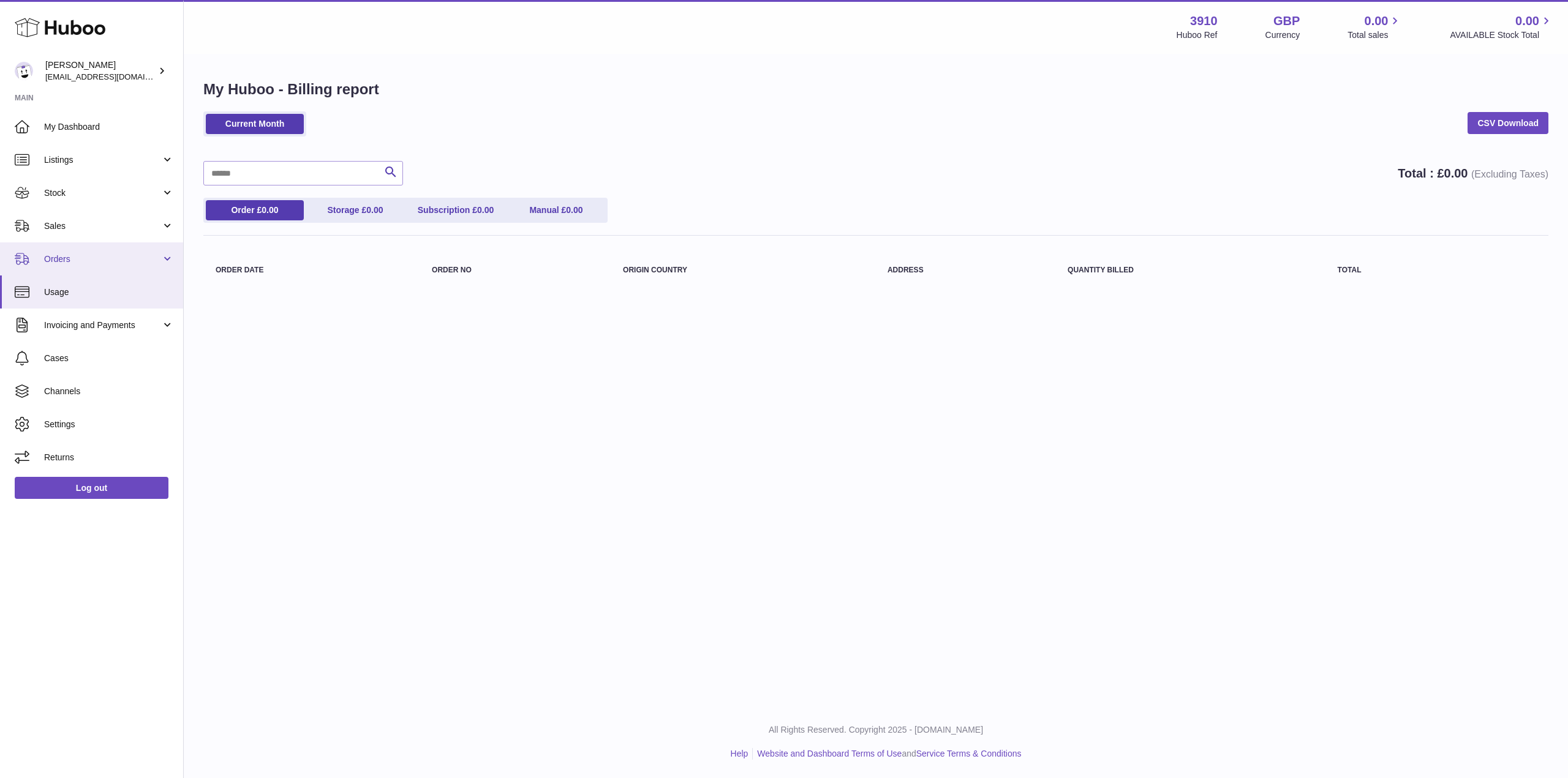
click at [58, 261] on span "Orders" at bounding box center [103, 259] width 117 height 12
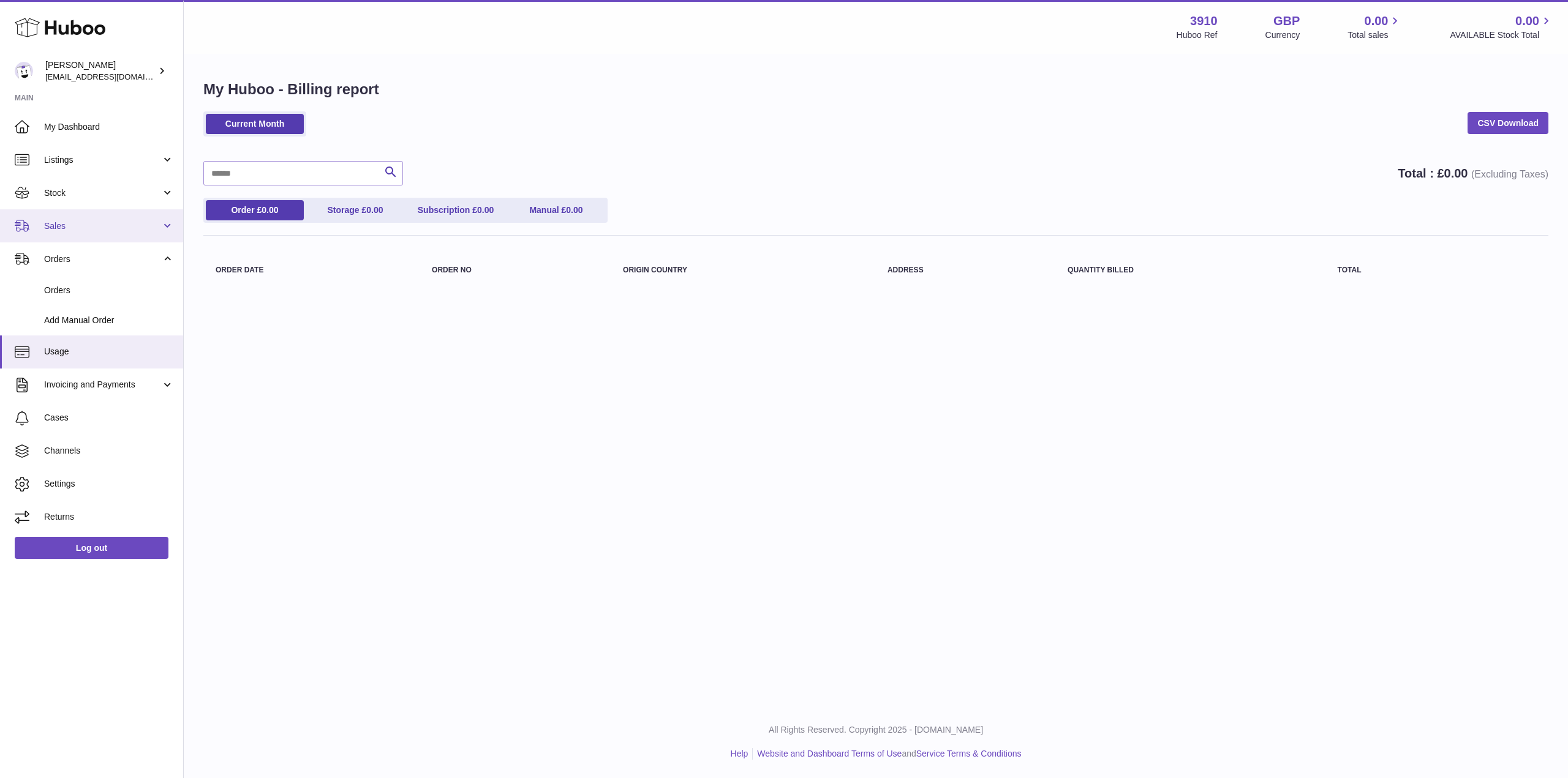
click at [84, 224] on span "Sales" at bounding box center [103, 227] width 117 height 12
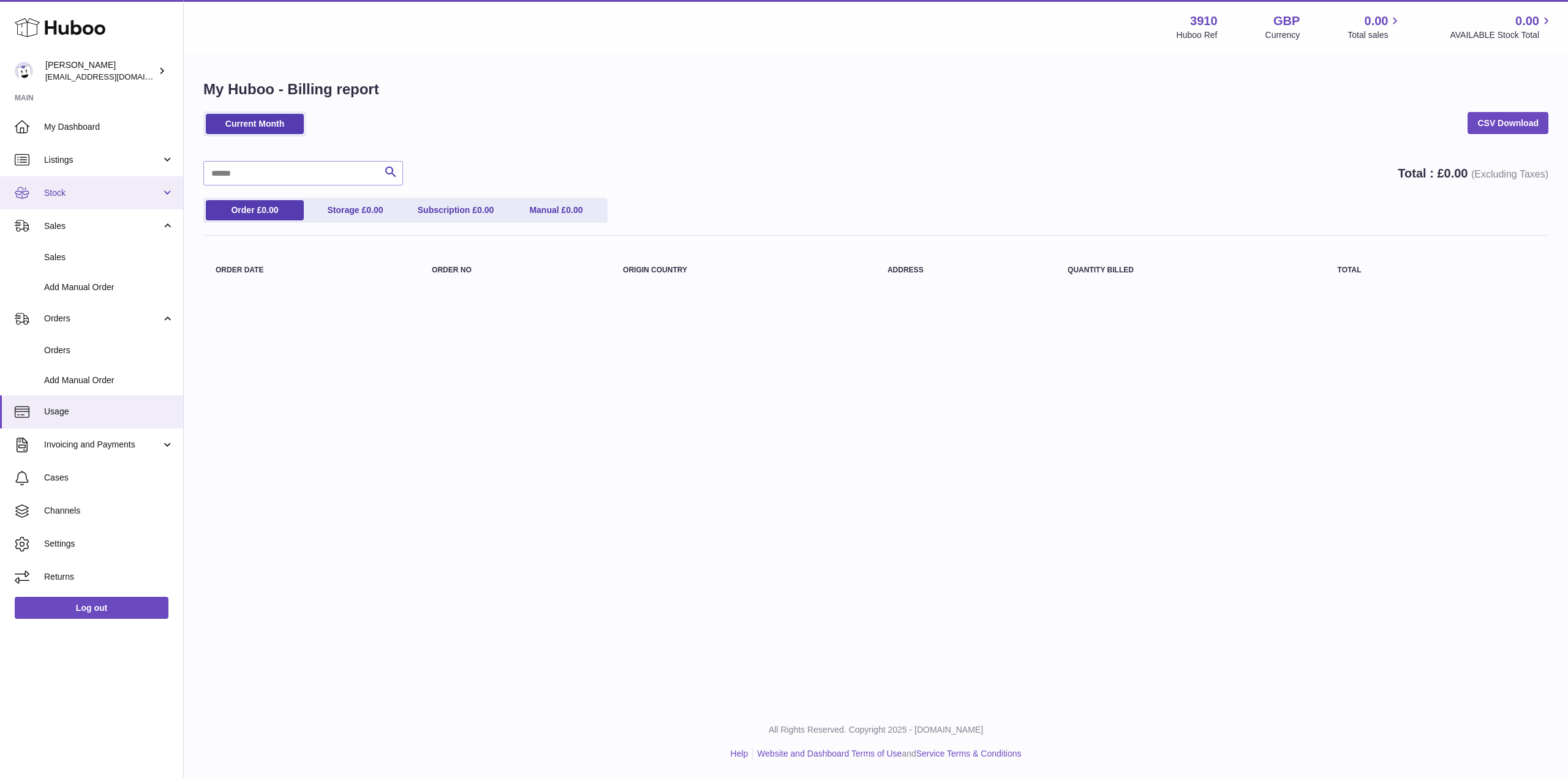
click at [76, 200] on link "Stock" at bounding box center [91, 192] width 183 height 33
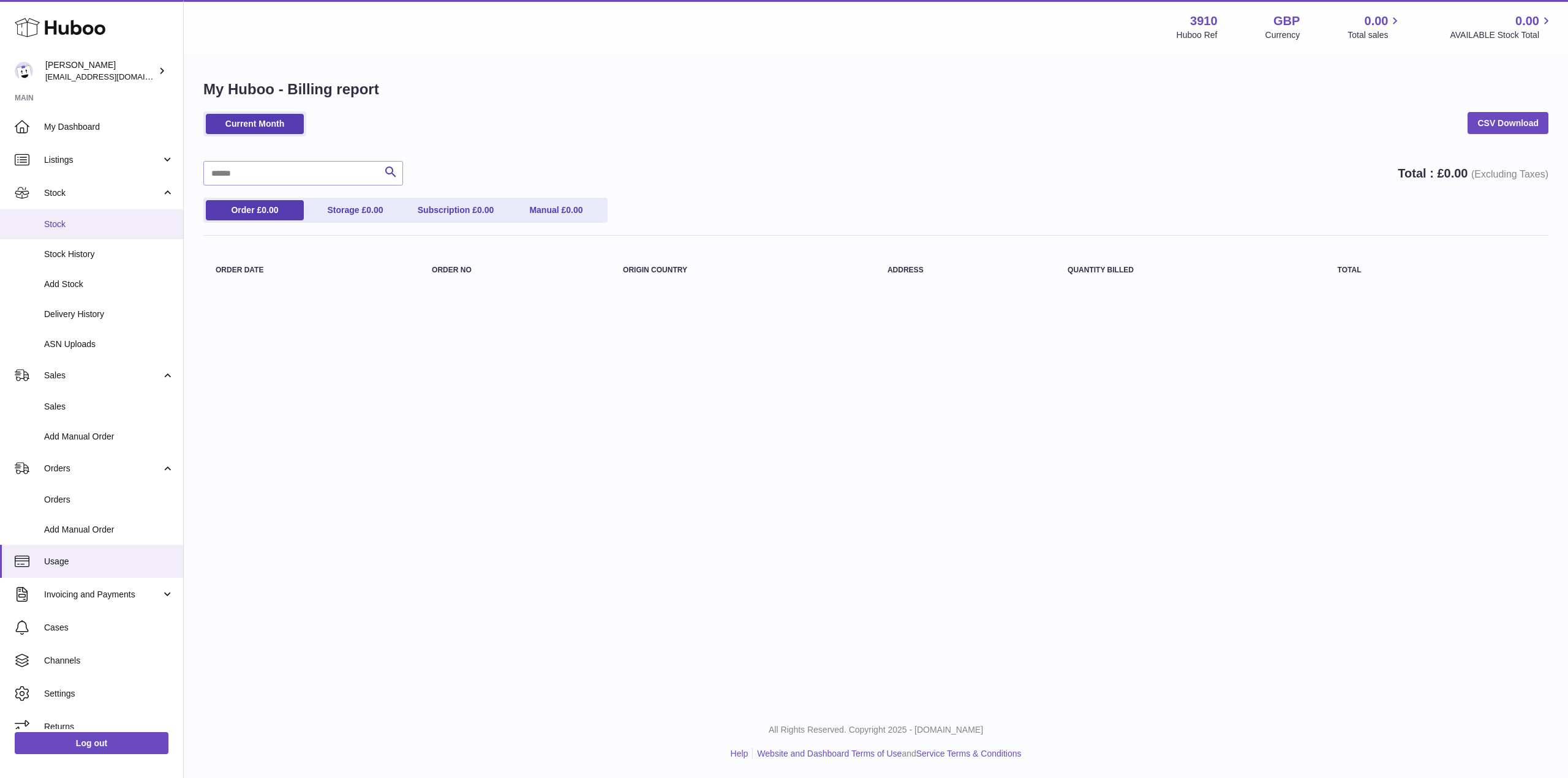
click at [84, 220] on span "Stock" at bounding box center [109, 225] width 130 height 12
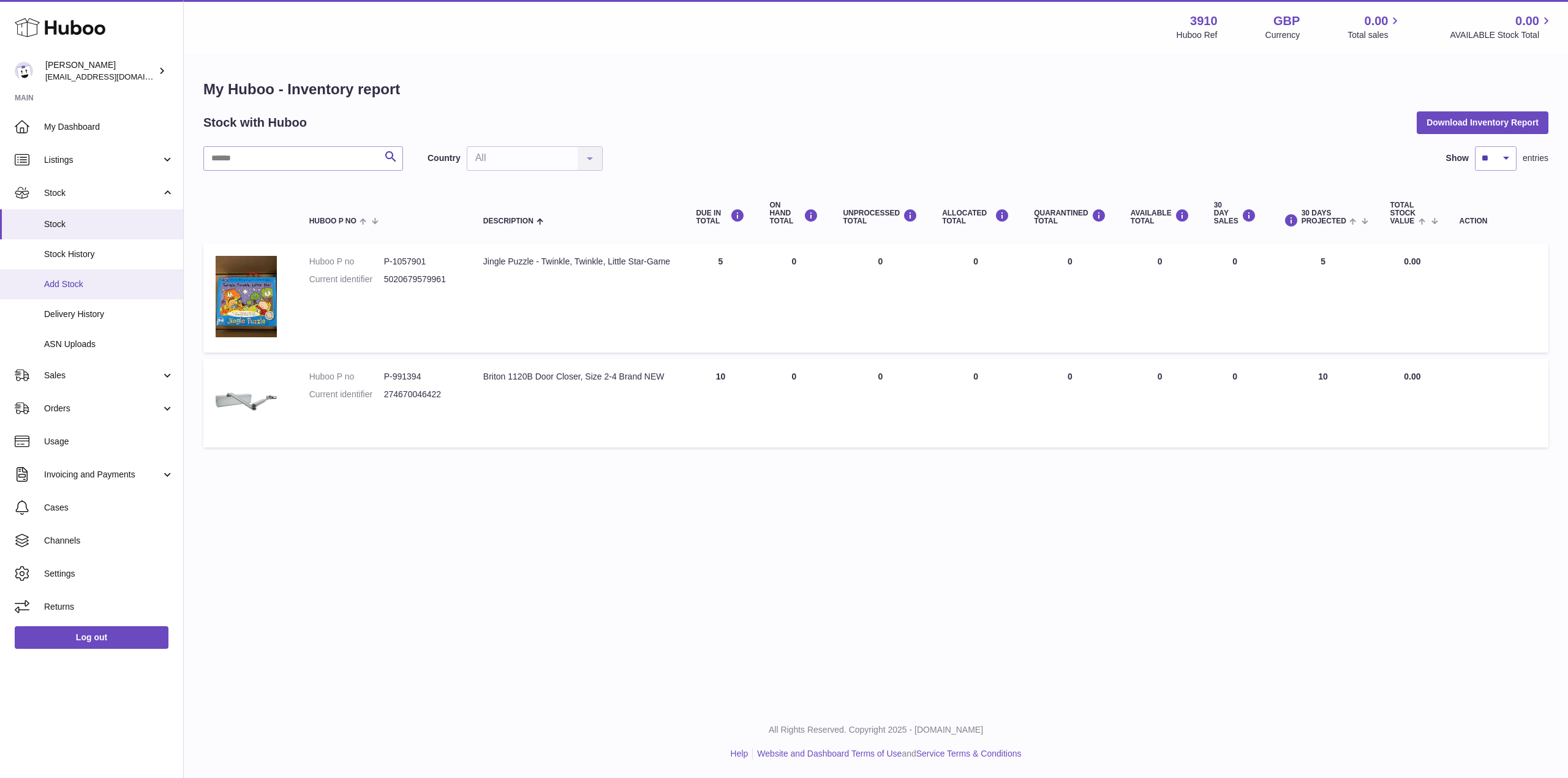
click at [60, 290] on link "Add Stock" at bounding box center [91, 284] width 183 height 30
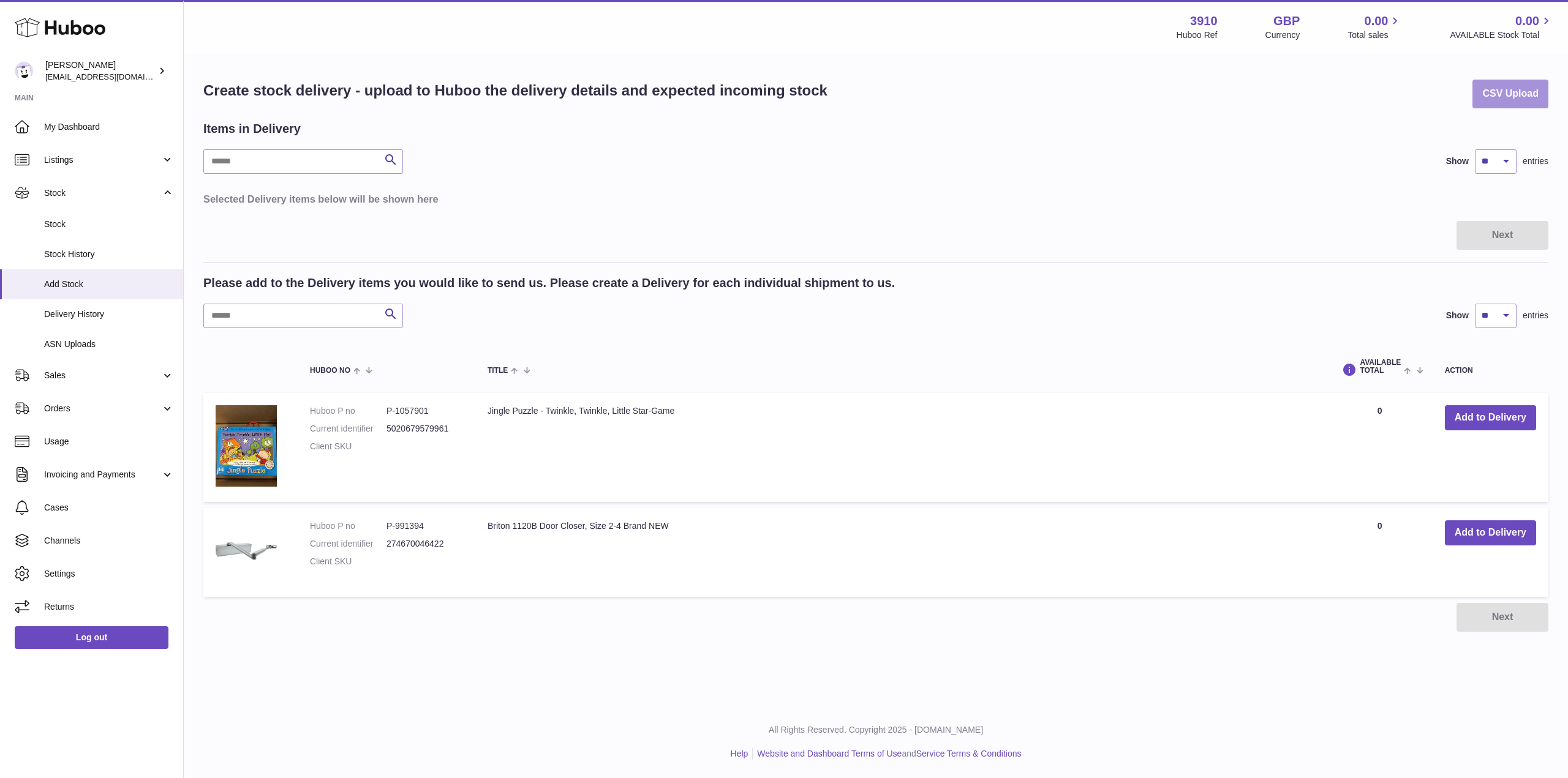
click at [1500, 93] on button "CSV Upload" at bounding box center [1510, 93] width 76 height 29
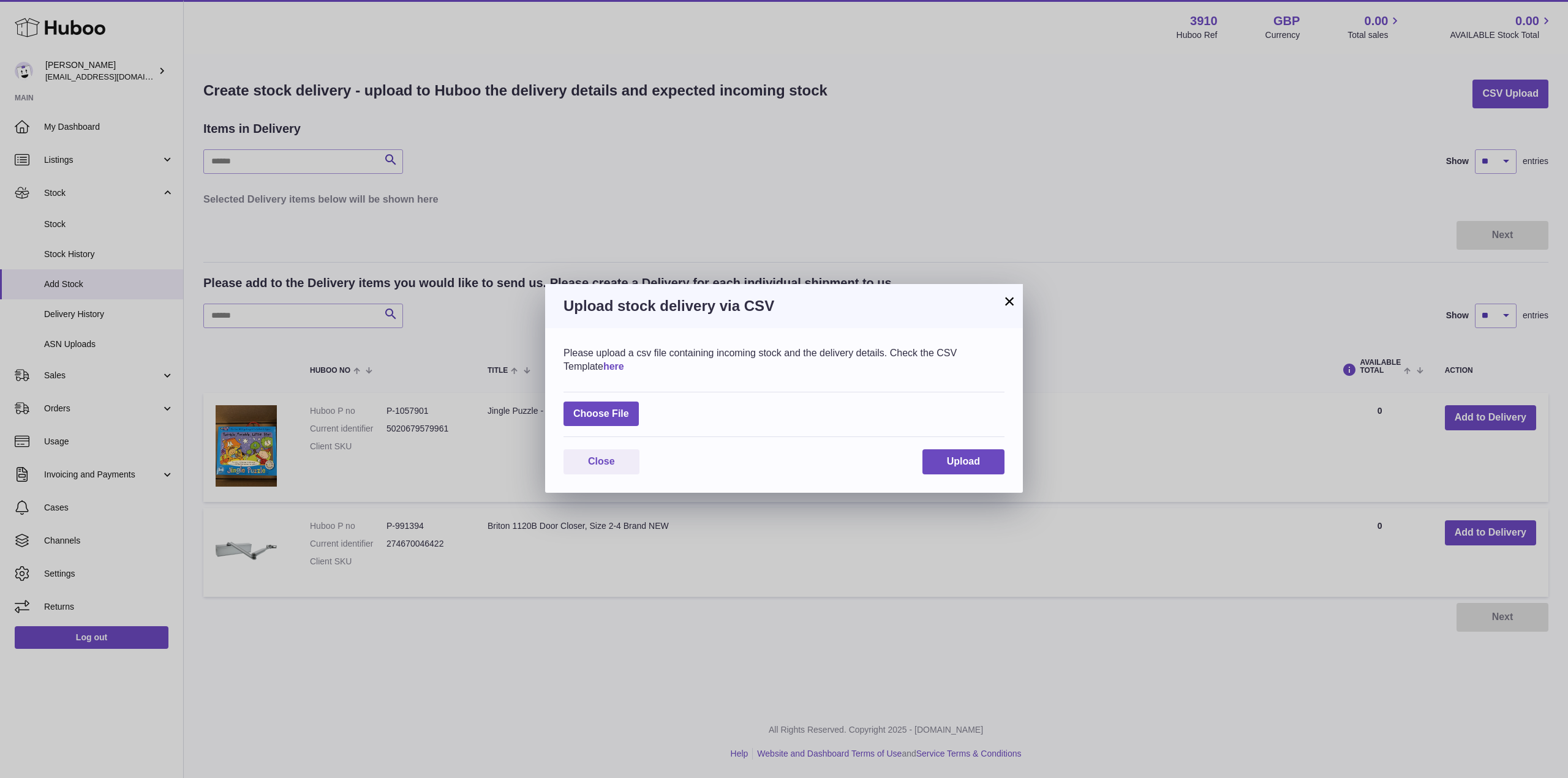
click at [603, 362] on link "here" at bounding box center [613, 366] width 21 height 11
click at [1010, 303] on button "×" at bounding box center [1009, 301] width 15 height 15
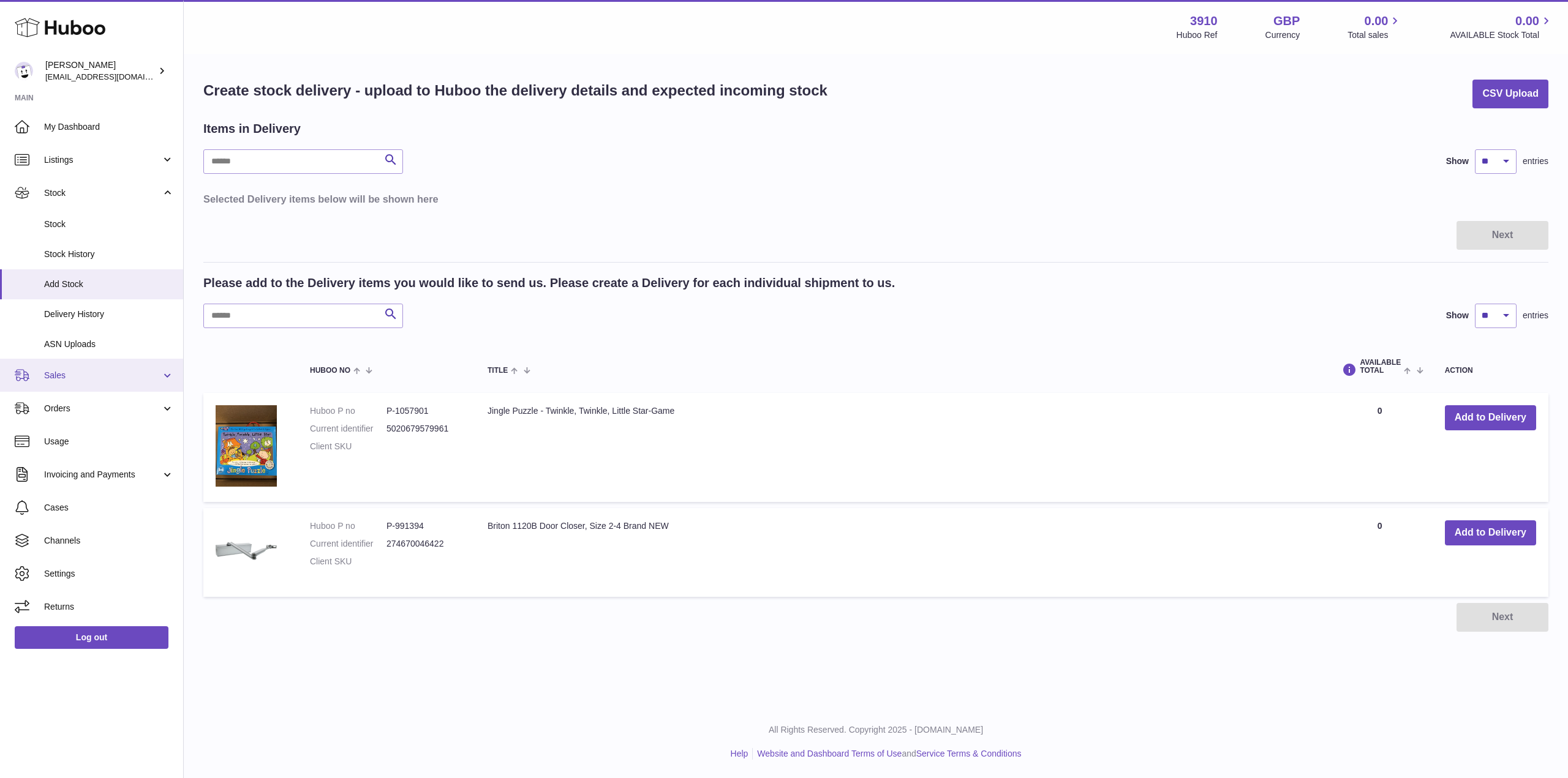
click at [80, 373] on span "Sales" at bounding box center [103, 376] width 117 height 12
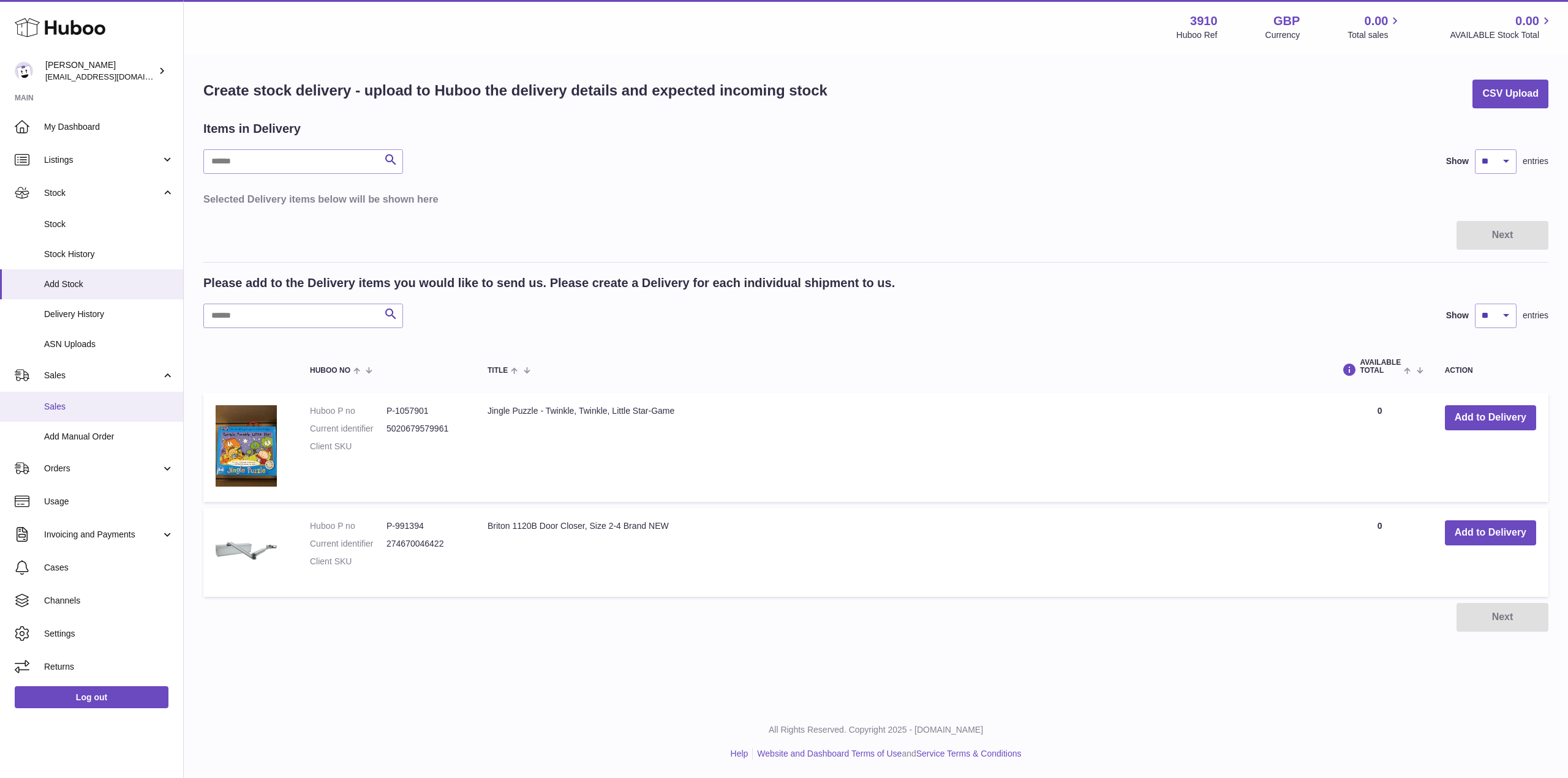
click at [75, 405] on span "Sales" at bounding box center [109, 407] width 130 height 12
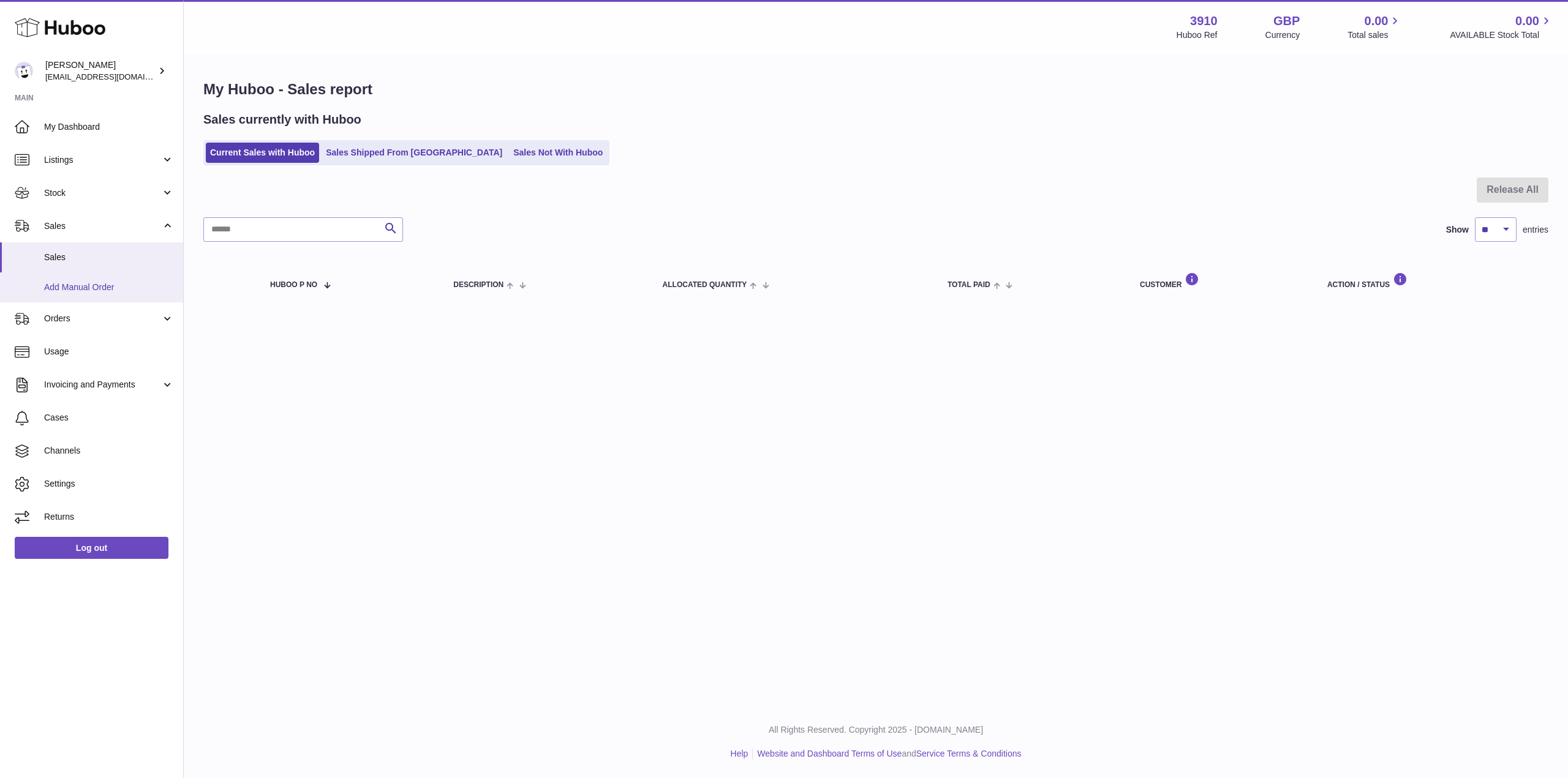
click at [55, 285] on span "Add Manual Order" at bounding box center [109, 288] width 130 height 12
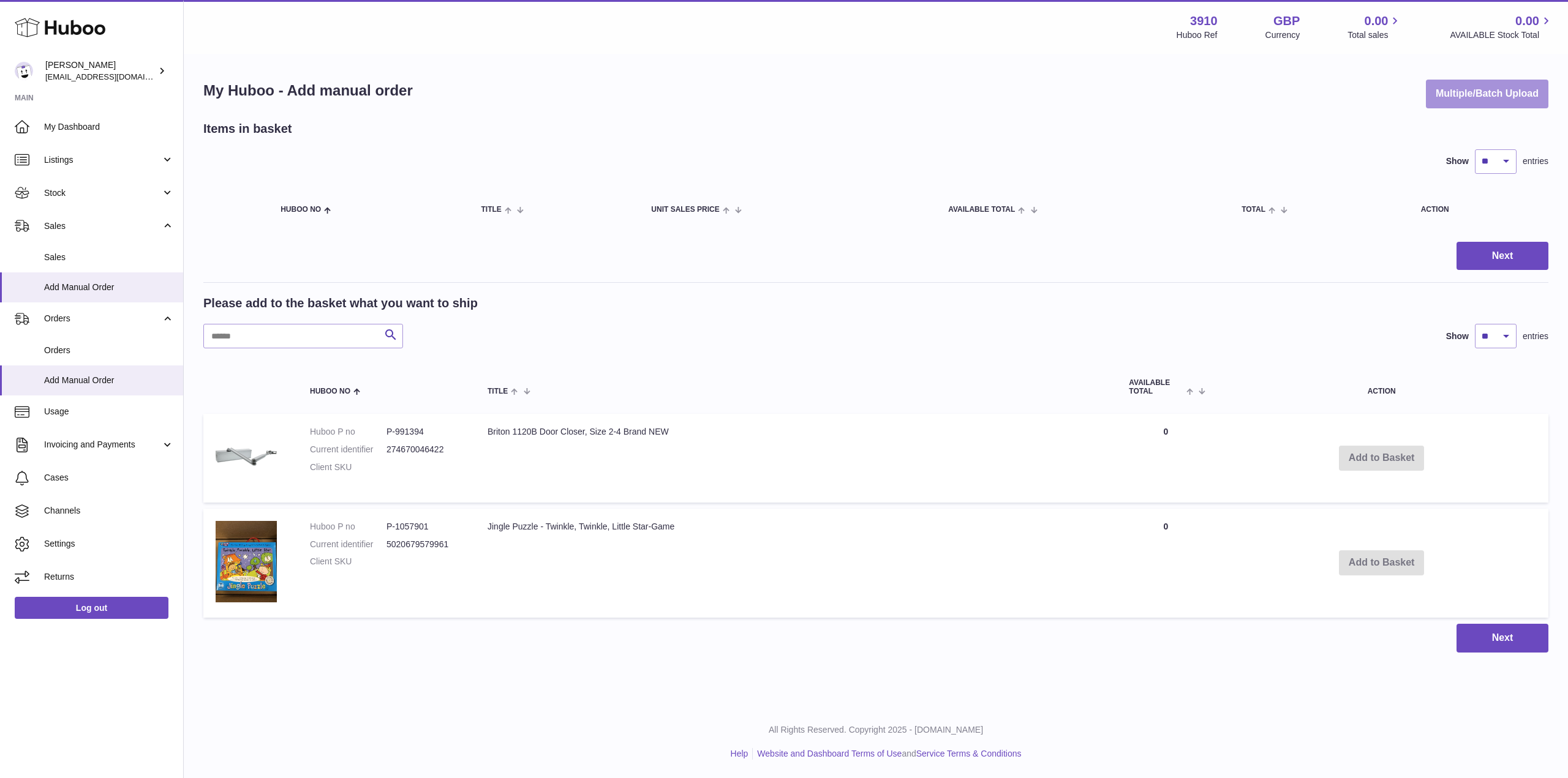
click at [1495, 92] on button "Multiple/Batch Upload" at bounding box center [1487, 93] width 123 height 29
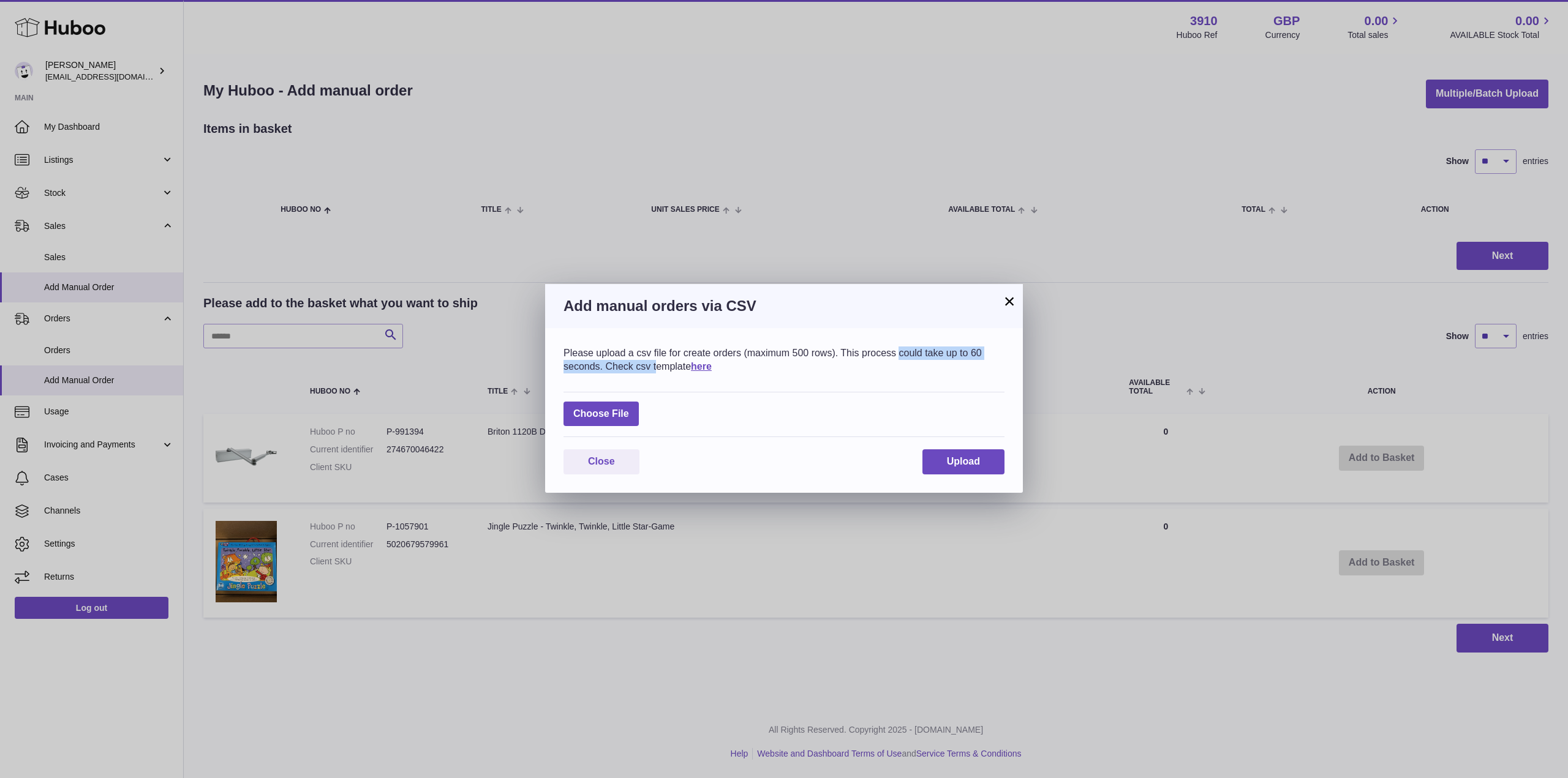
drag, startPoint x: 598, startPoint y: 368, endPoint x: 842, endPoint y: 350, distance: 244.7
click at [842, 350] on div "Please upload a csv file for create orders (maximum 500 rows). This process cou…" at bounding box center [783, 359] width 441 height 27
copy div "This process could take up to 60 seconds"
click at [712, 349] on div "Please upload a csv file for create orders (maximum 500 rows). This process cou…" at bounding box center [783, 359] width 441 height 27
